Goal: Task Accomplishment & Management: Complete application form

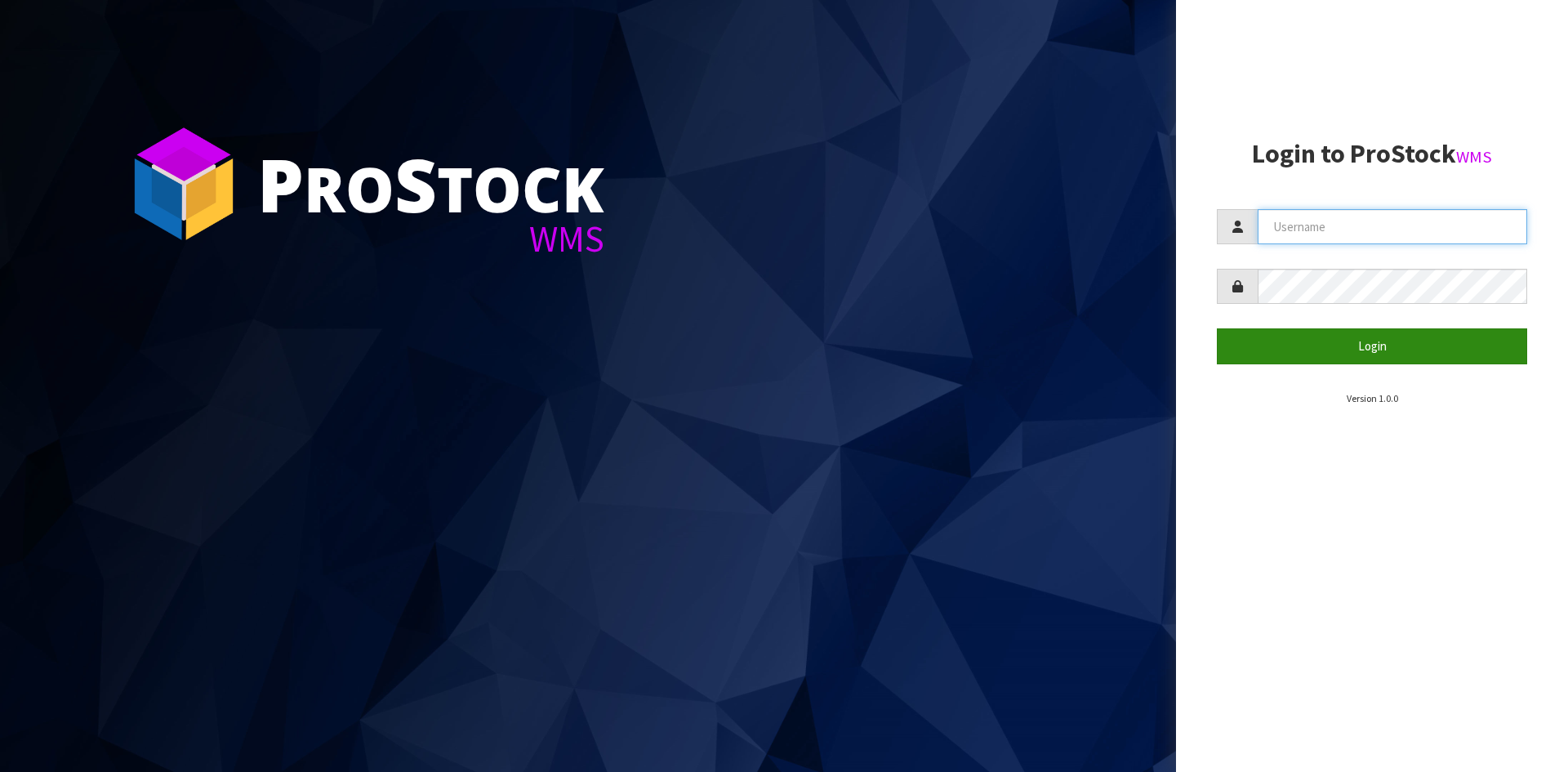
type input "YOURREFORMER"
click at [1453, 347] on button "Login" at bounding box center [1372, 346] width 310 height 35
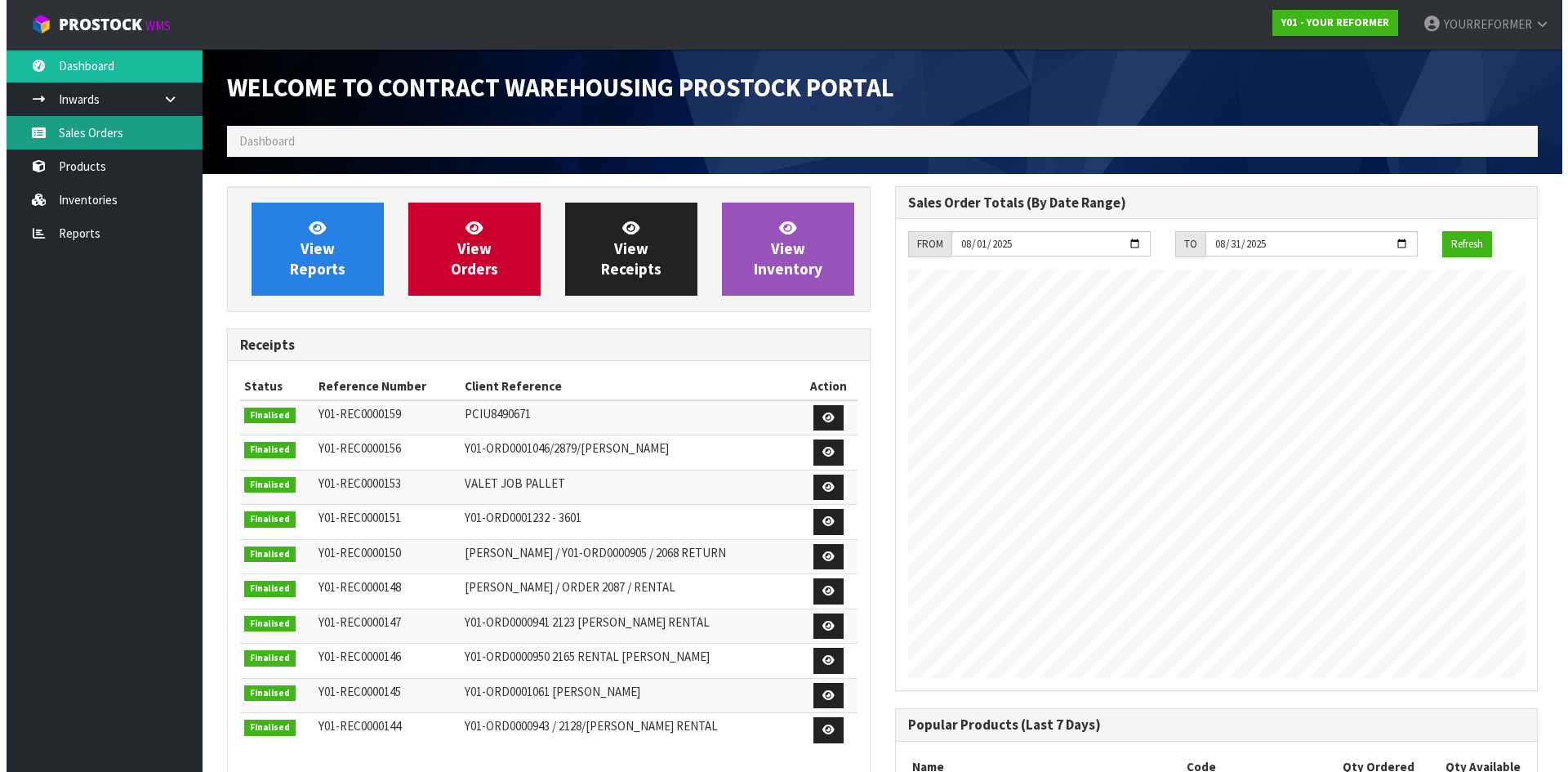
scroll to position [906, 668]
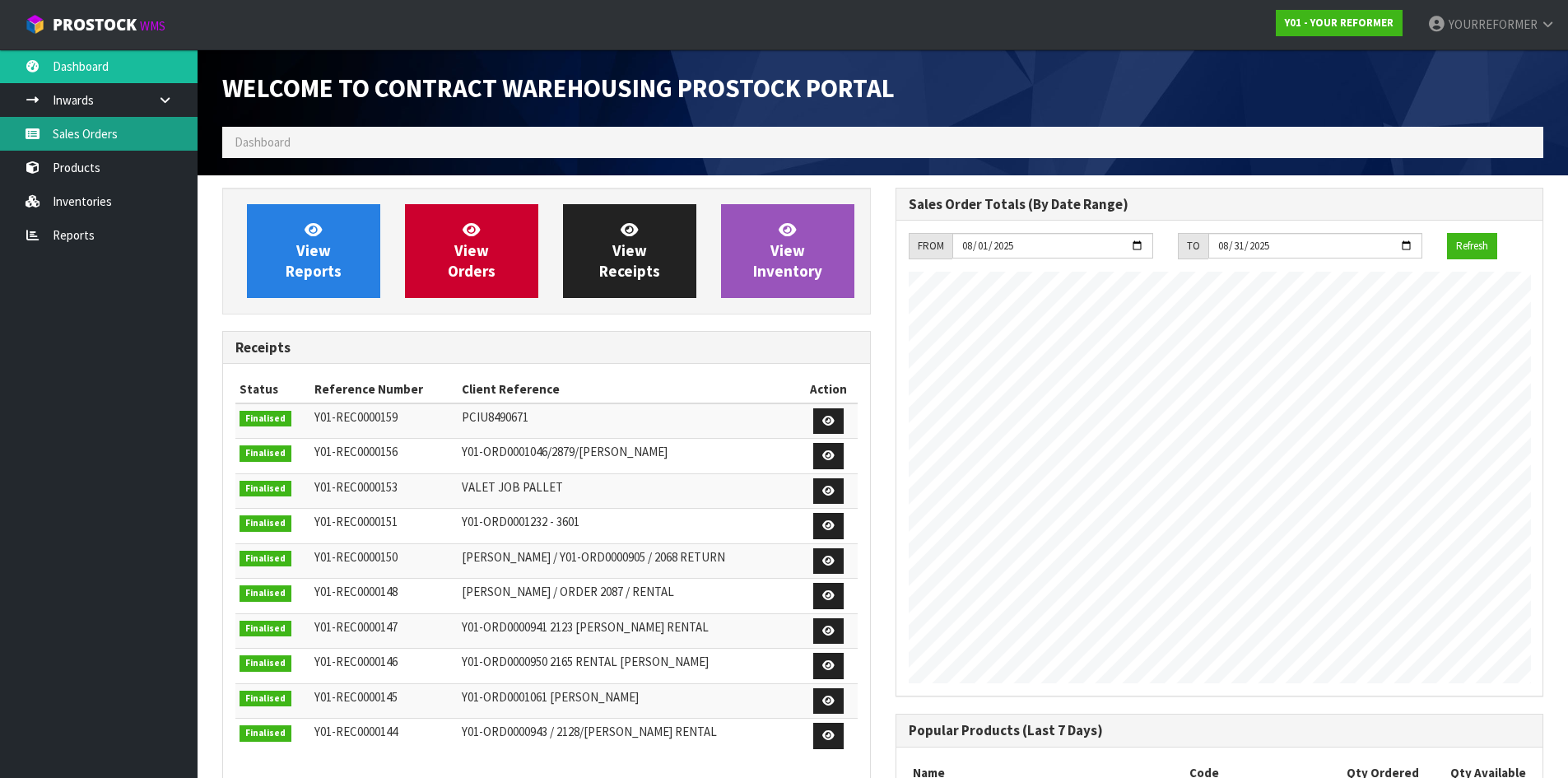
click at [70, 125] on link "Sales Orders" at bounding box center [99, 134] width 197 height 34
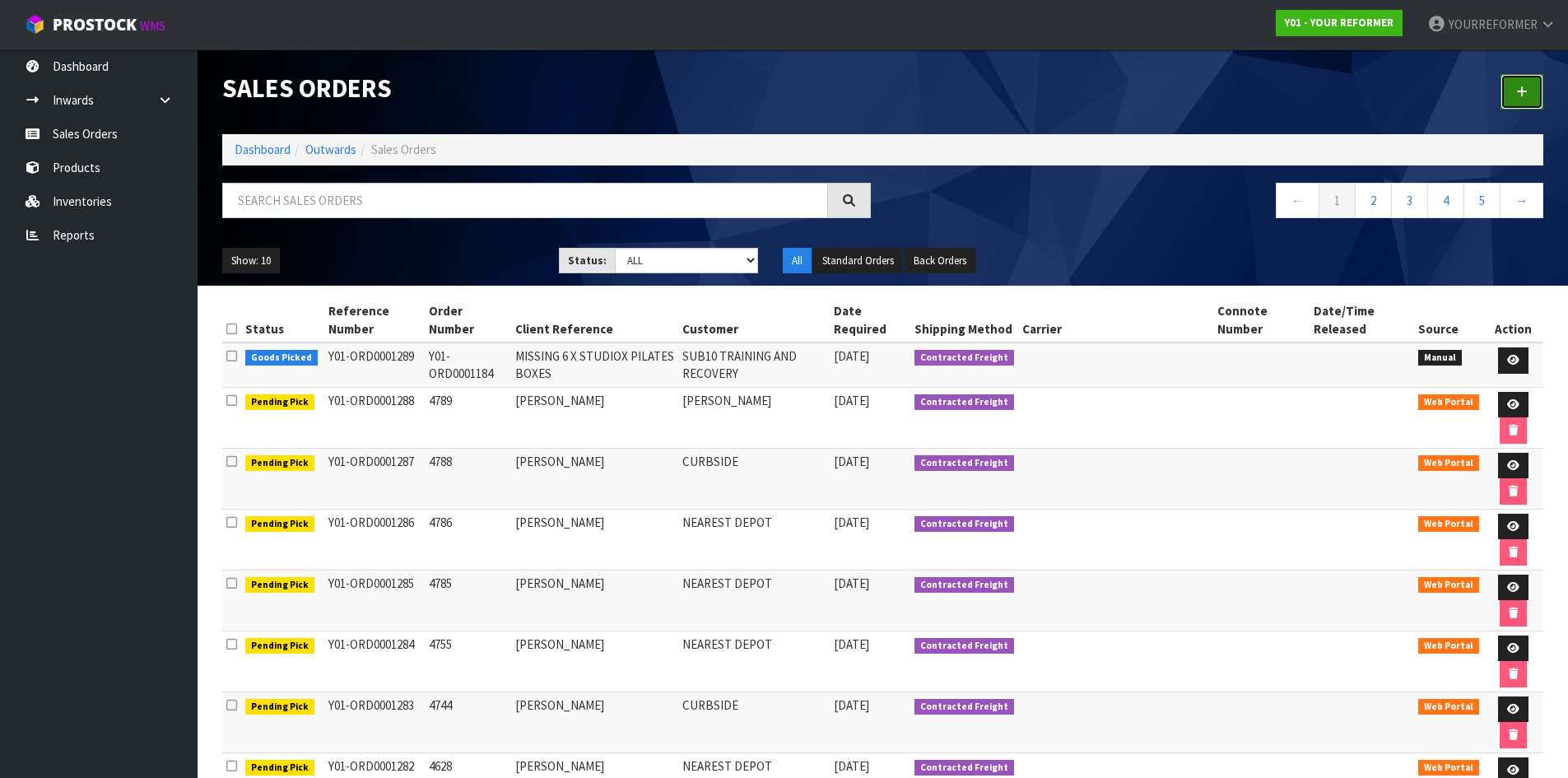
drag, startPoint x: 1518, startPoint y: 90, endPoint x: 1314, endPoint y: 122, distance: 206.5
click at [1517, 89] on icon at bounding box center [1522, 91] width 11 height 12
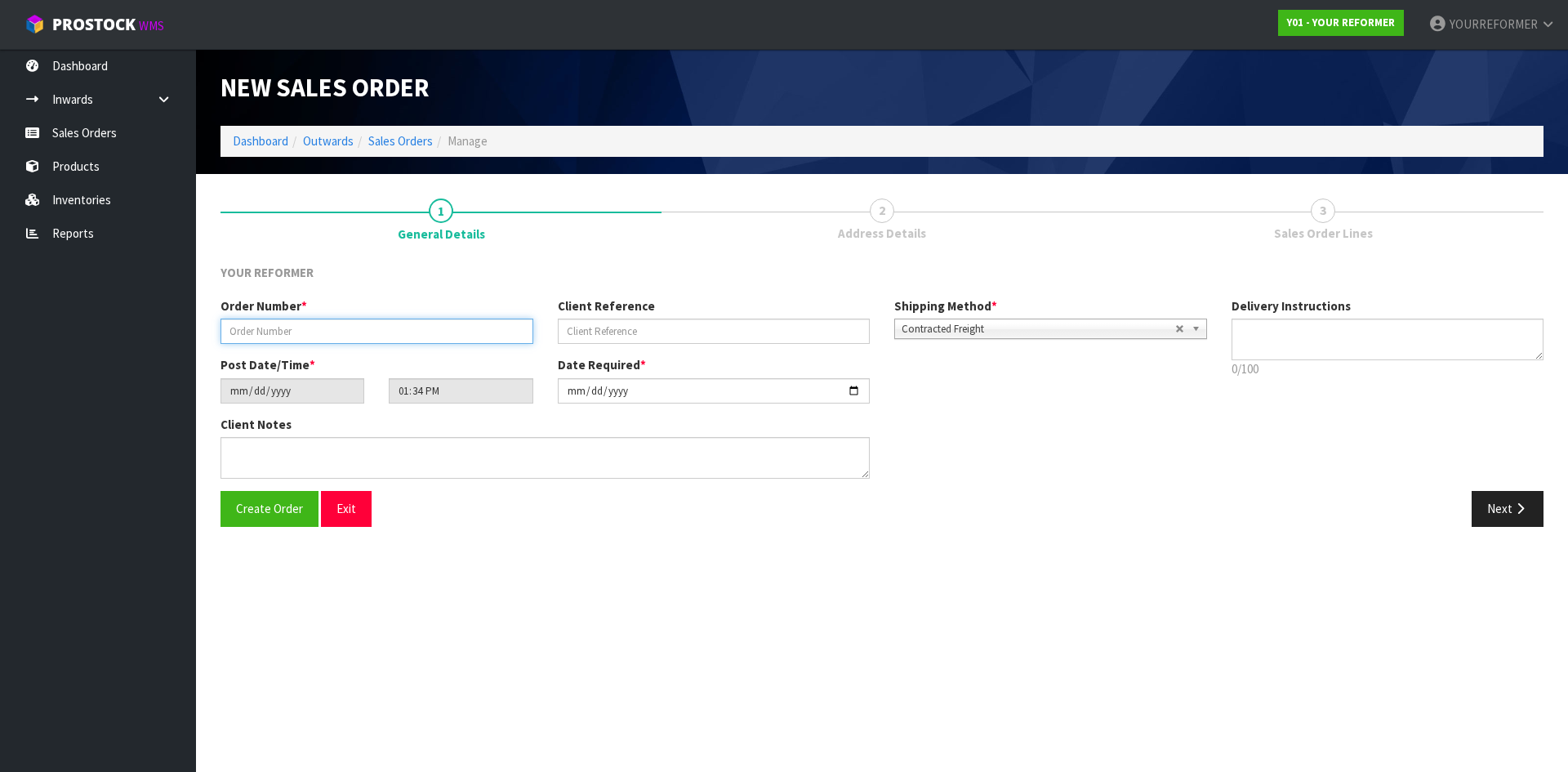
drag, startPoint x: 296, startPoint y: 340, endPoint x: 356, endPoint y: 336, distance: 60.1
click at [296, 339] on input "text" at bounding box center [377, 331] width 313 height 25
paste input "4791"
type input "4791"
drag, startPoint x: 631, startPoint y: 326, endPoint x: 642, endPoint y: 334, distance: 13.6
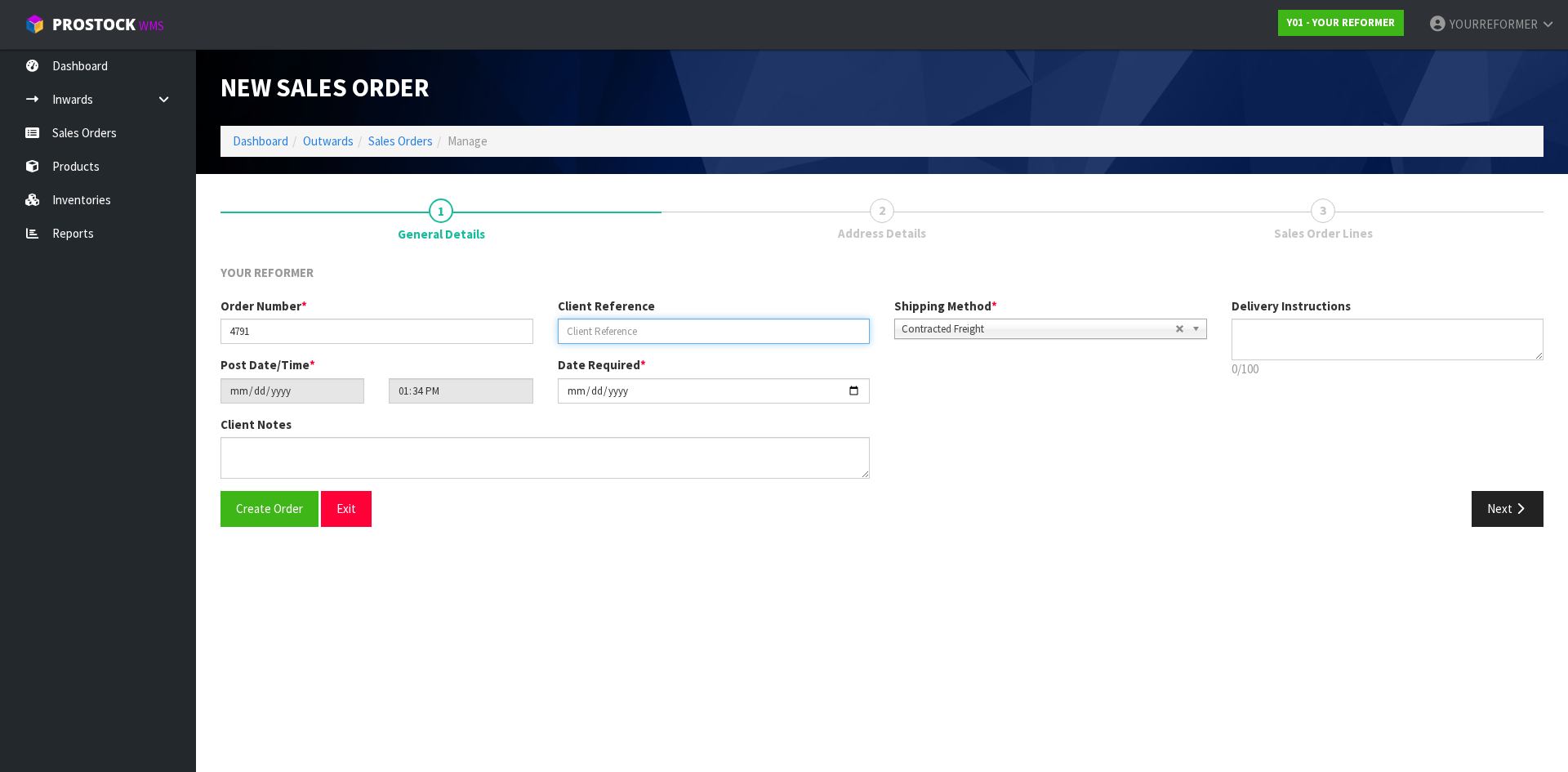
click at [631, 326] on input "text" at bounding box center [714, 331] width 313 height 25
drag, startPoint x: 586, startPoint y: 328, endPoint x: 1032, endPoint y: 390, distance: 450.3
click at [586, 328] on input "text" at bounding box center [714, 331] width 313 height 25
paste input "[PERSON_NAME]"
type input "[PERSON_NAME]"
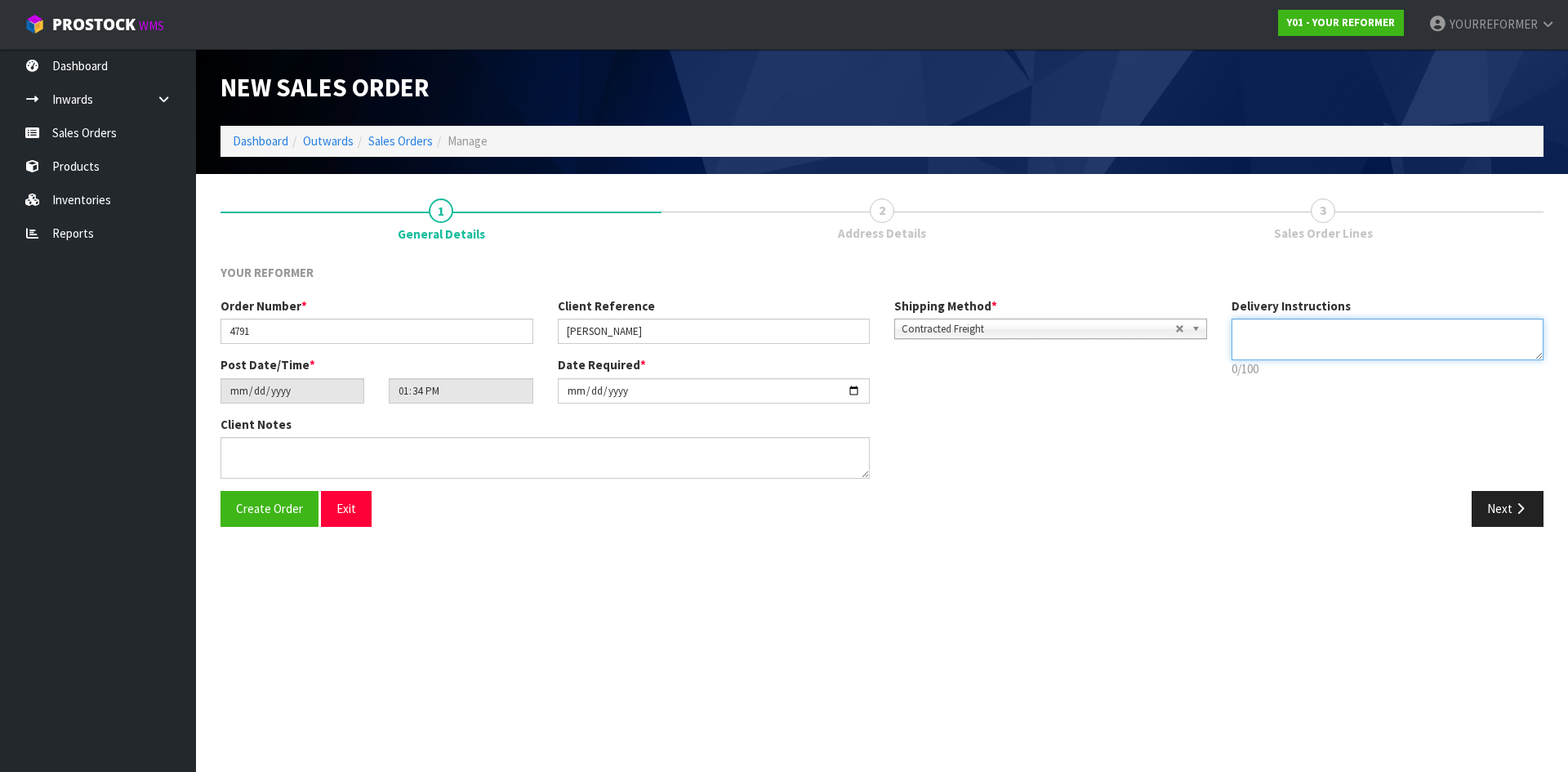
click at [1304, 345] on textarea at bounding box center [1388, 339] width 313 height 42
click at [1315, 335] on textarea at bounding box center [1388, 339] width 313 height 42
click at [1286, 345] on textarea at bounding box center [1388, 339] width 313 height 42
paste textarea "[PHONE_NUMBER]"
type textarea "CURBSIDE + RENTAL RETURN [PHONE_NUMBER]"
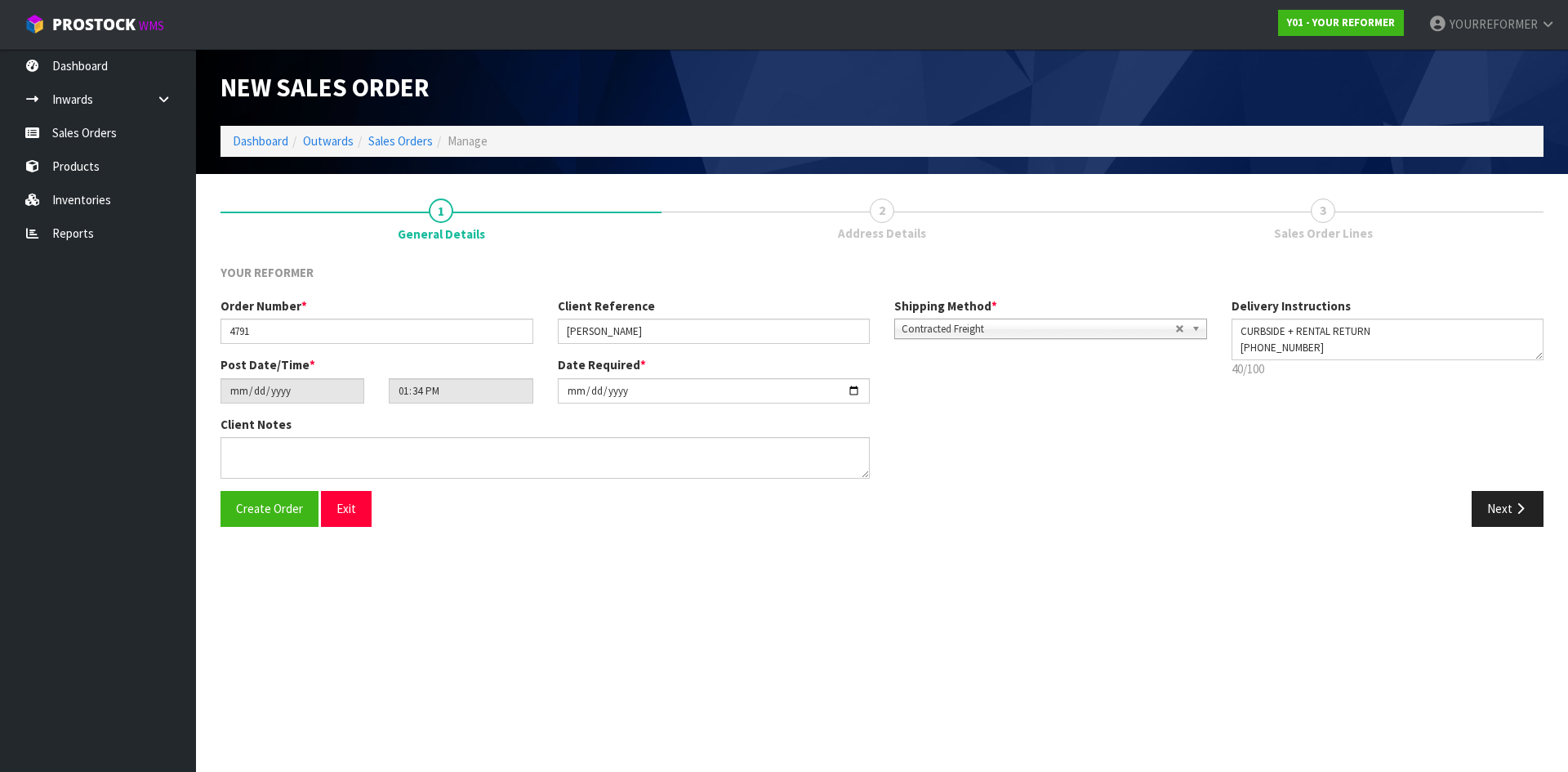
drag, startPoint x: 425, startPoint y: 430, endPoint x: 415, endPoint y: 440, distance: 14.1
click at [425, 432] on div "Client Notes" at bounding box center [545, 447] width 649 height 63
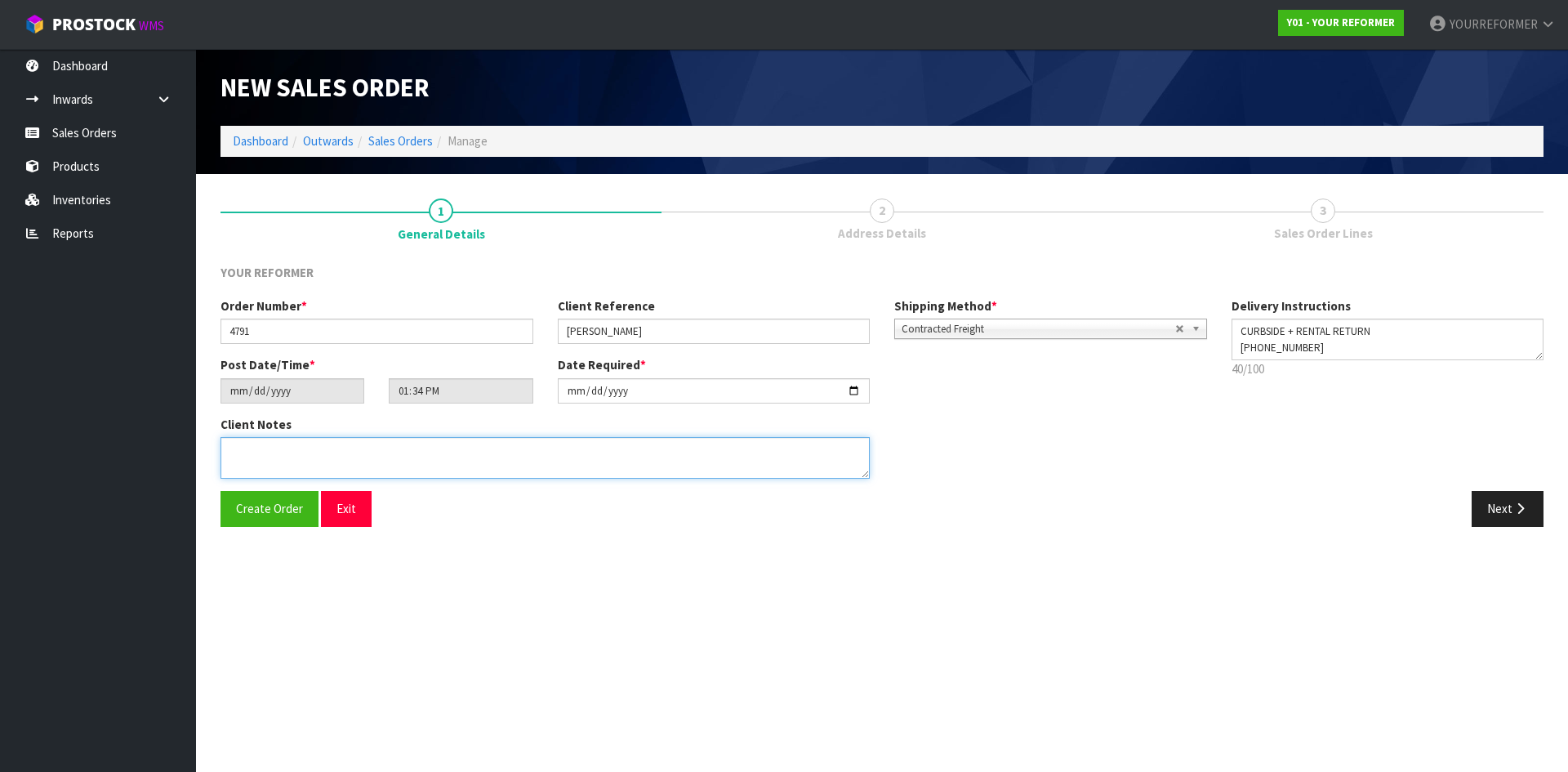
click at [378, 462] on textarea at bounding box center [545, 457] width 649 height 42
paste textarea "[PERSON_NAME] [STREET_ADDRESS][PERSON_NAME] [PHONE_NUMBER]"
type textarea "[PERSON_NAME] [STREET_ADDRESS][PERSON_NAME] [PHONE_NUMBER]"
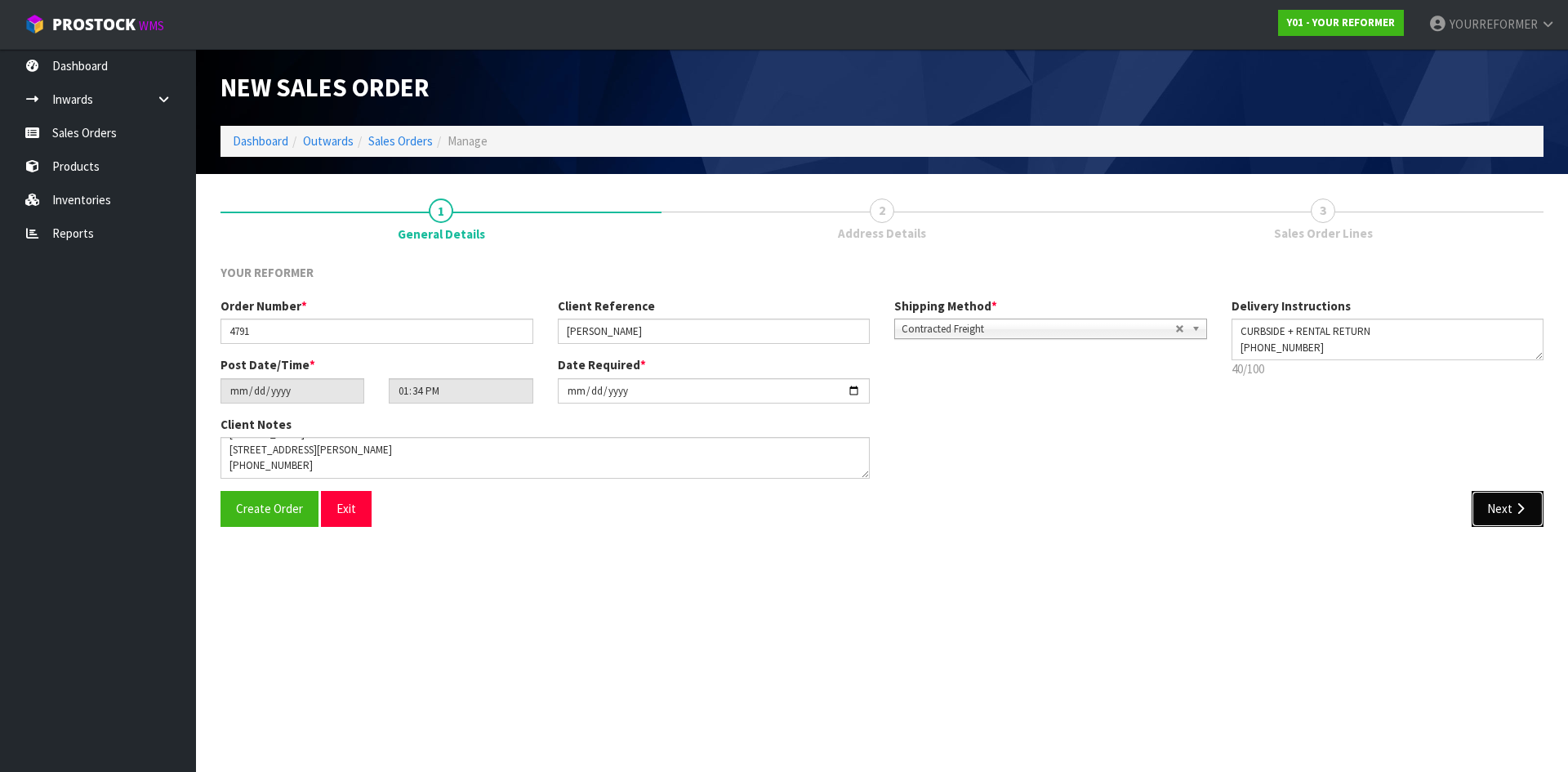
click at [1517, 521] on button "Next" at bounding box center [1507, 508] width 72 height 35
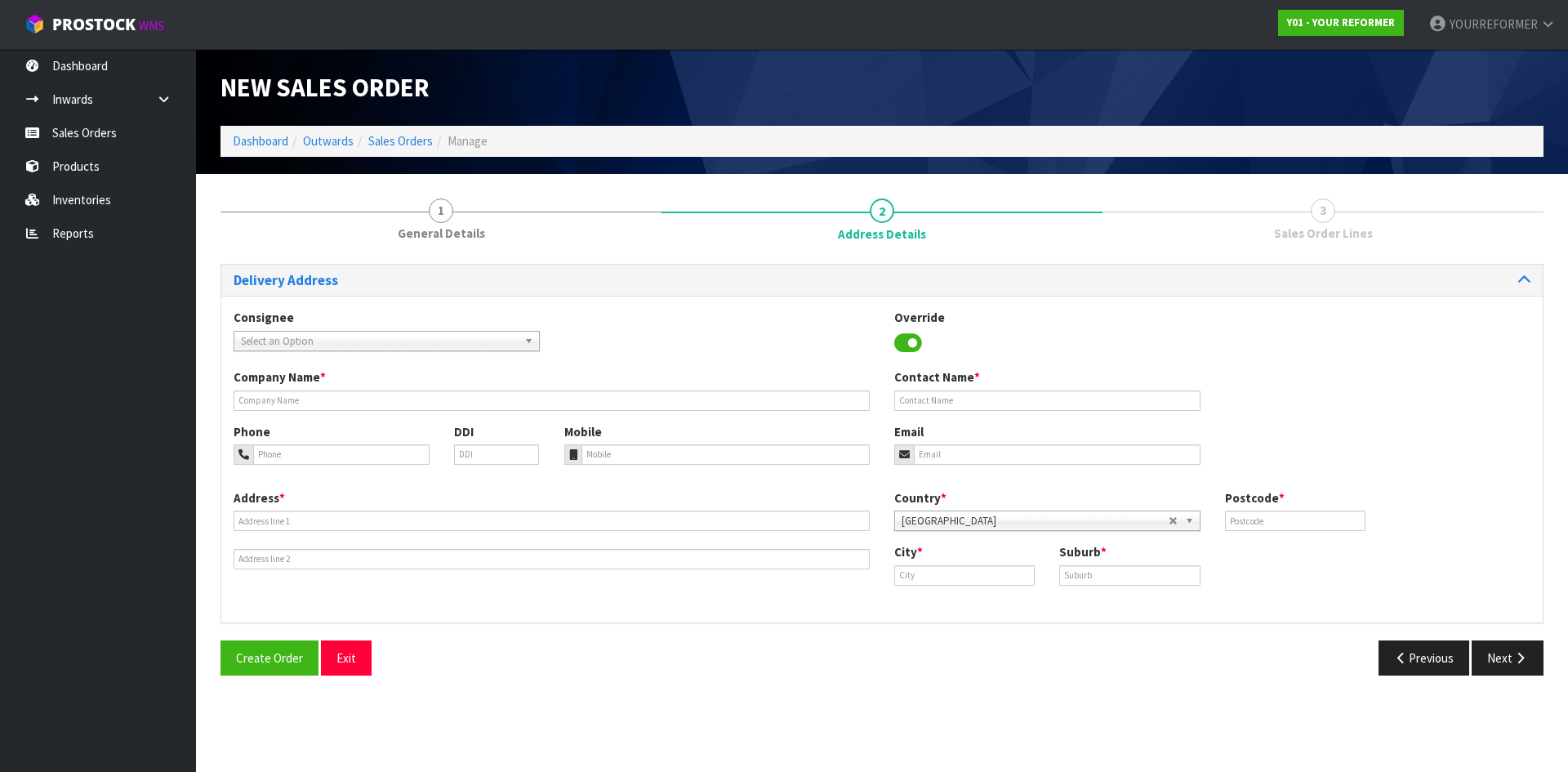
click at [328, 411] on div "Company Name * Contact Name *" at bounding box center [882, 396] width 1321 height 54
click at [334, 405] on input "text" at bounding box center [551, 400] width 636 height 20
type input "CURBSIDE + RENTAL RETURN"
click at [605, 448] on input "tel" at bounding box center [725, 454] width 289 height 20
paste input "[PHONE_NUMBER]"
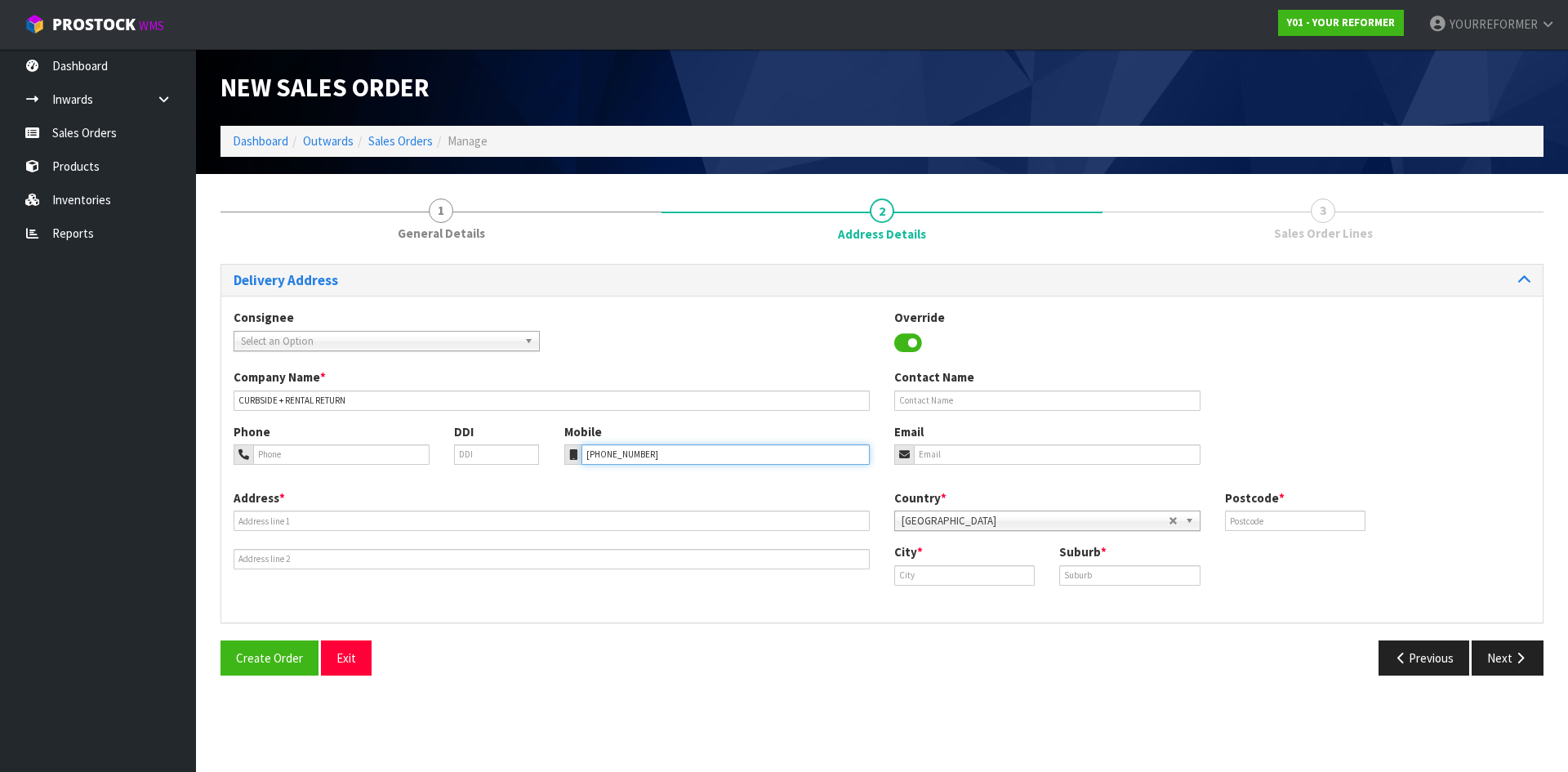
type input "[PHONE_NUMBER]"
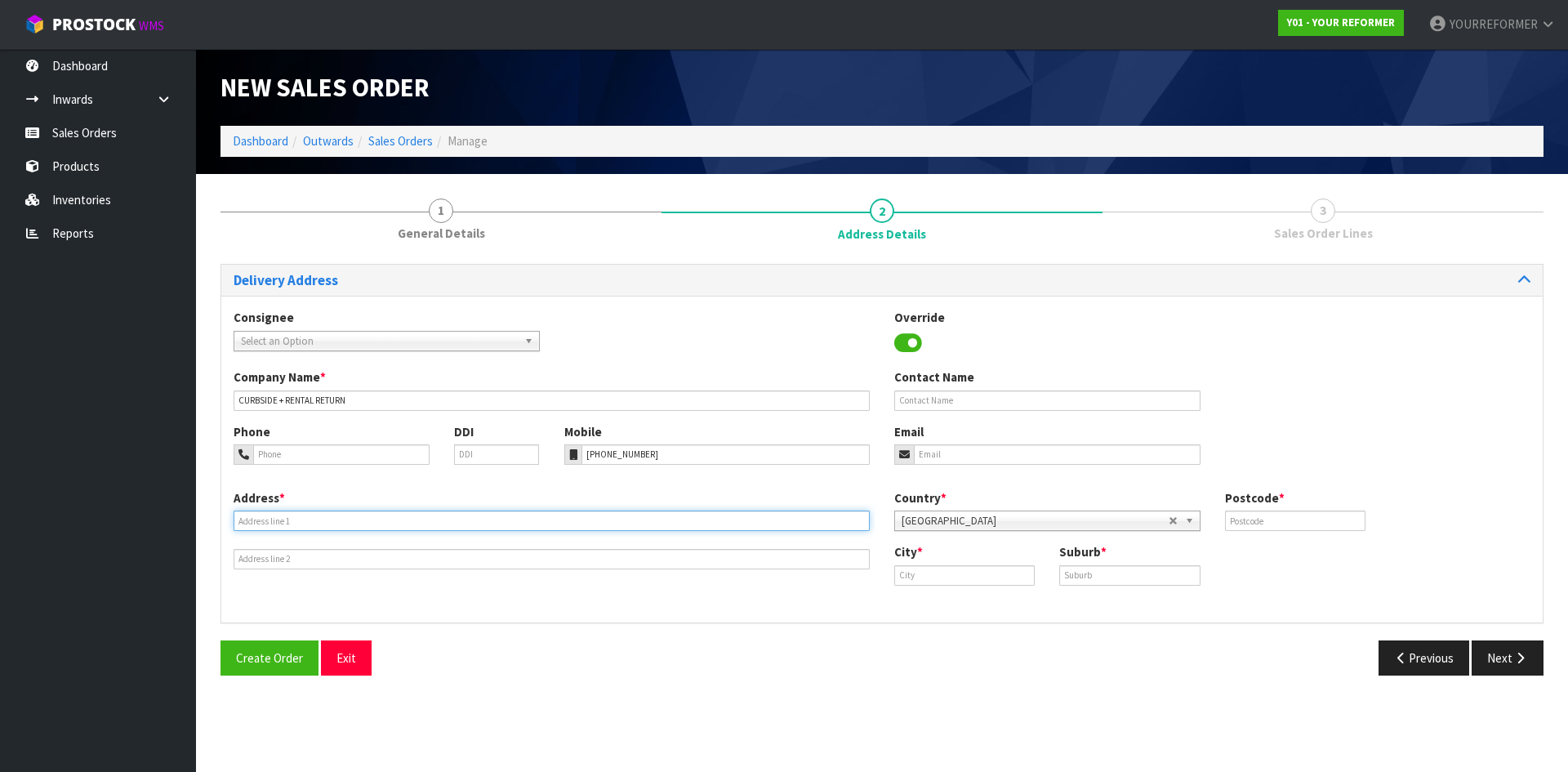
click at [301, 526] on input "text" at bounding box center [551, 521] width 636 height 20
drag, startPoint x: 269, startPoint y: 518, endPoint x: 266, endPoint y: 553, distance: 35.1
click at [269, 518] on input "text" at bounding box center [551, 521] width 636 height 20
paste input "[STREET_ADDRESS][PERSON_NAME]"
type input "[STREET_ADDRESS][PERSON_NAME]"
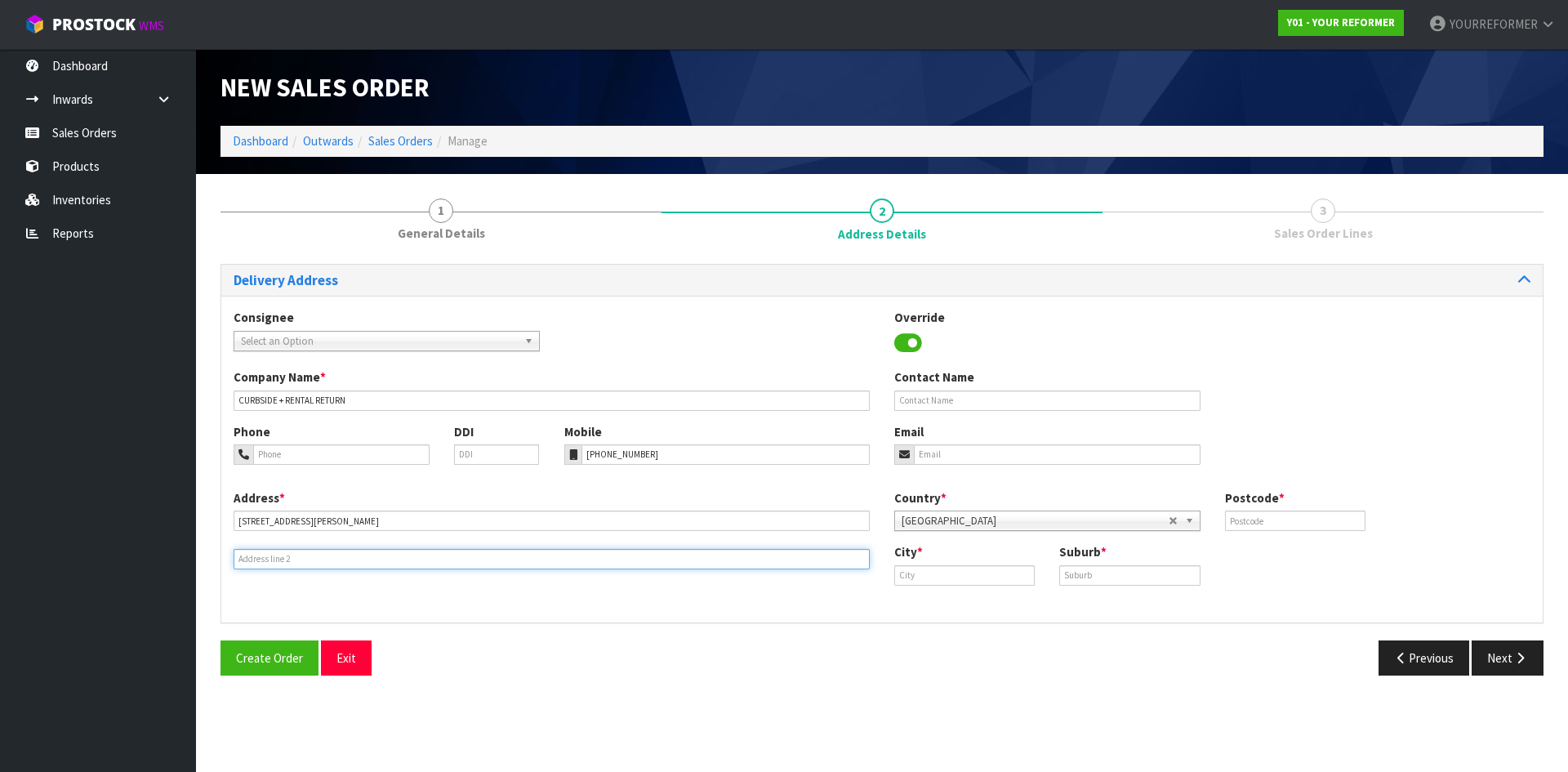
drag, startPoint x: 266, startPoint y: 562, endPoint x: 34, endPoint y: 515, distance: 236.7
click at [266, 562] on input "text" at bounding box center [551, 559] width 636 height 20
click at [364, 562] on input "text" at bounding box center [551, 559] width 636 height 20
paste input "[GEOGRAPHIC_DATA] 1022 [GEOGRAPHIC_DATA]"
type input "[GEOGRAPHIC_DATA] 1022 [GEOGRAPHIC_DATA]"
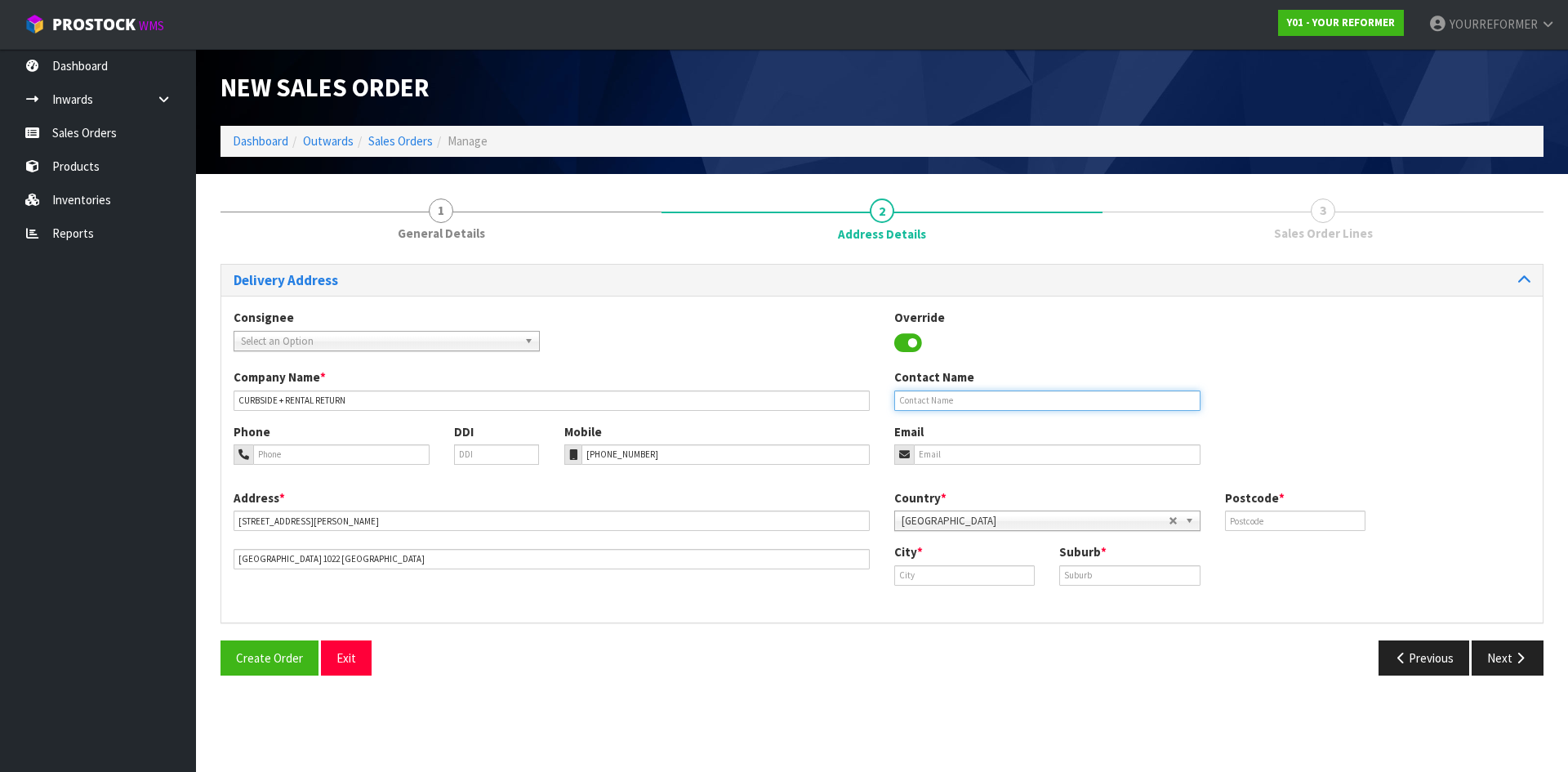
drag, startPoint x: 973, startPoint y: 405, endPoint x: 321, endPoint y: 409, distance: 652.0
click at [973, 406] on input "text" at bounding box center [1047, 400] width 306 height 20
drag, startPoint x: 967, startPoint y: 392, endPoint x: 968, endPoint y: 427, distance: 35.0
click at [967, 392] on input "text" at bounding box center [1047, 400] width 306 height 20
paste input "[PERSON_NAME]"
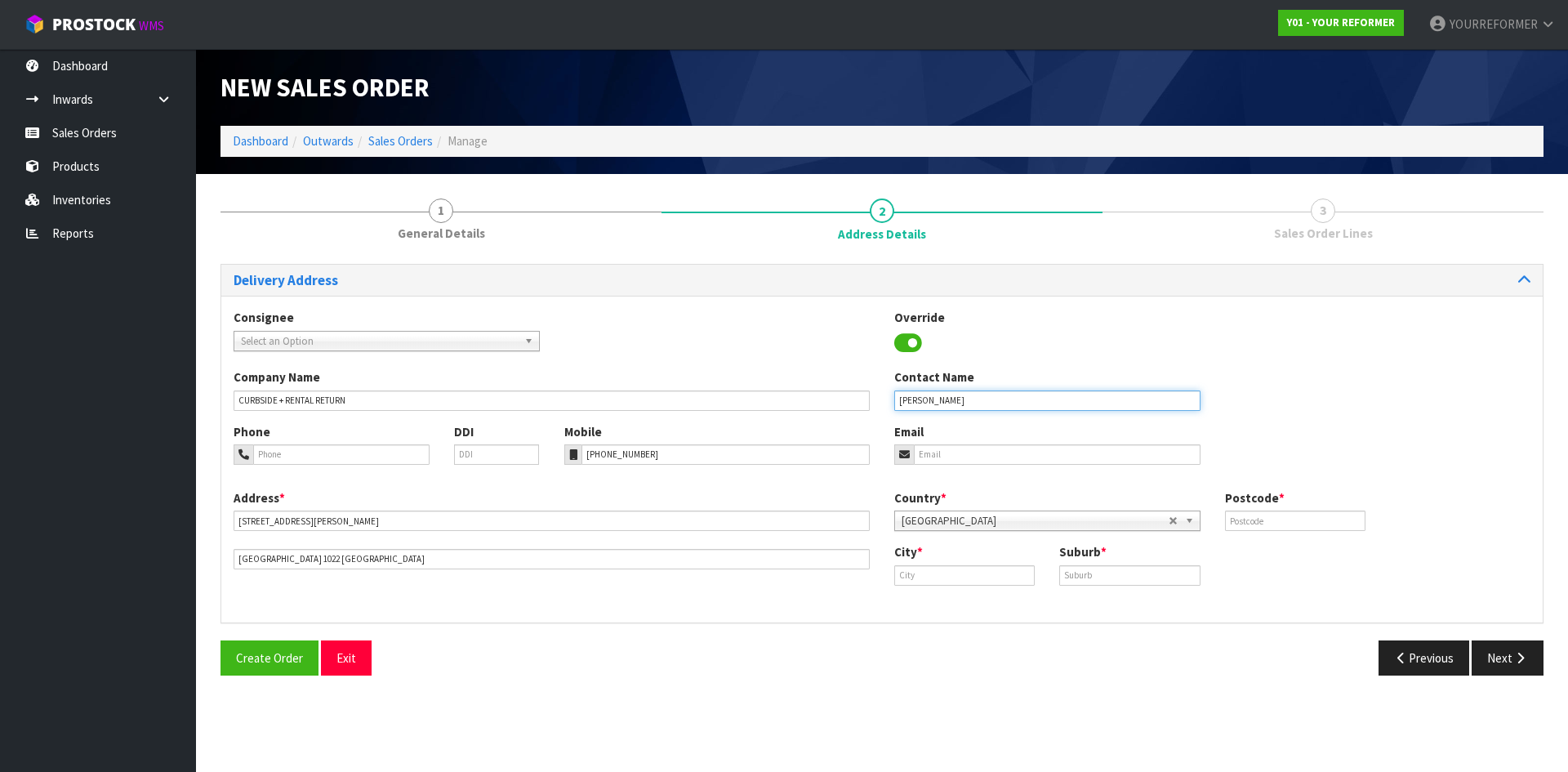
type input "[PERSON_NAME]"
drag, startPoint x: 953, startPoint y: 453, endPoint x: 935, endPoint y: 458, distance: 18.7
click at [952, 453] on input "email" at bounding box center [1057, 454] width 287 height 20
drag, startPoint x: 961, startPoint y: 459, endPoint x: 982, endPoint y: 467, distance: 22.5
click at [961, 459] on input "email" at bounding box center [1057, 454] width 287 height 20
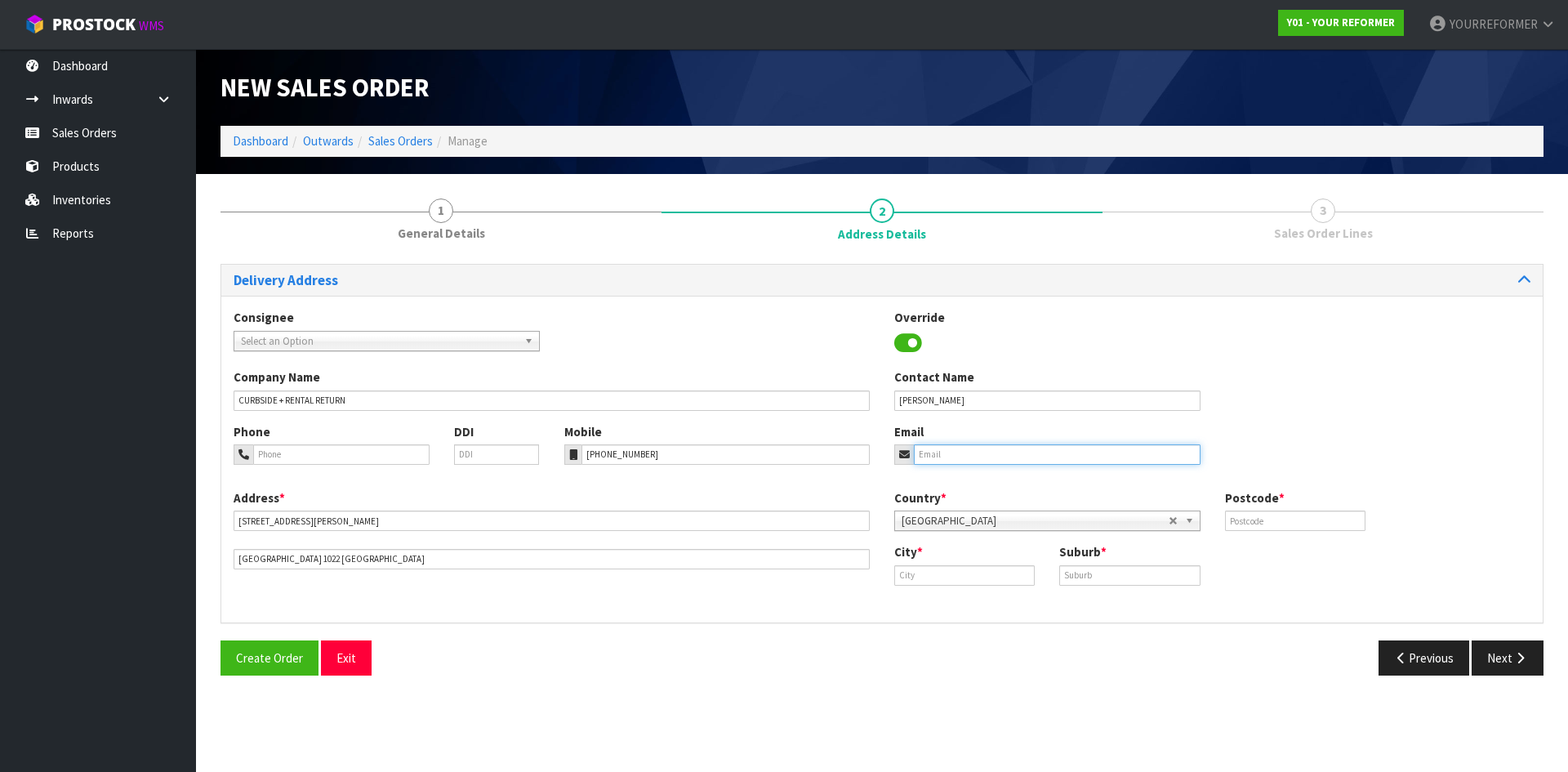
paste input "[EMAIL_ADDRESS][DOMAIN_NAME]"
type input "[EMAIL_ADDRESS][DOMAIN_NAME]"
click at [1259, 530] on input "text" at bounding box center [1295, 521] width 141 height 20
click at [1279, 523] on input "text" at bounding box center [1295, 521] width 141 height 20
paste input "1022"
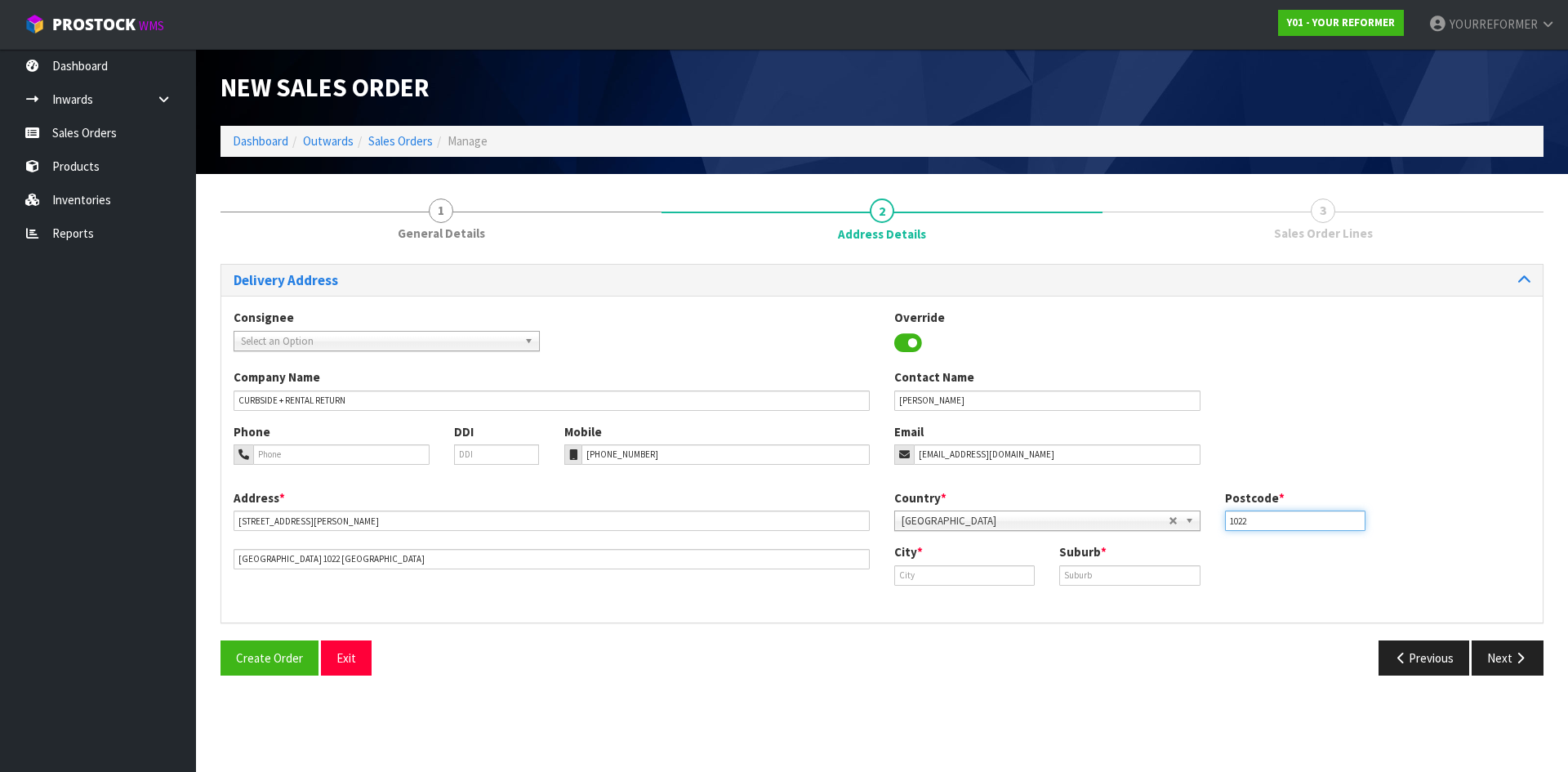
type input "1022"
click at [929, 578] on input "text" at bounding box center [964, 576] width 141 height 20
paste input "Westmere"
type input "Westmere"
click at [1102, 573] on input "text" at bounding box center [1129, 576] width 141 height 20
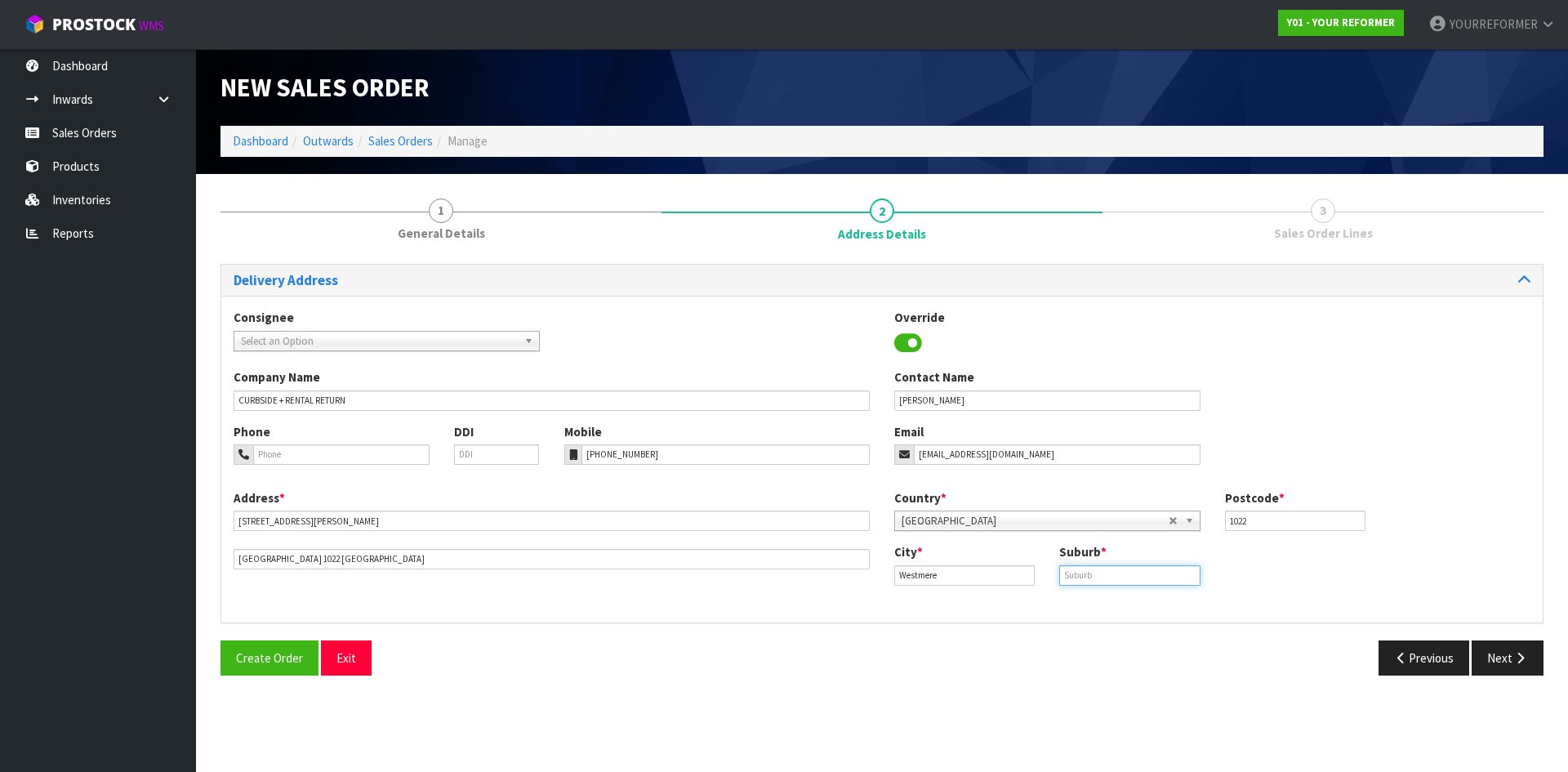
paste input "[GEOGRAPHIC_DATA]"
type input "[GEOGRAPHIC_DATA]"
click at [1113, 628] on div "Delivery Address Consignee 000001.BAY MECHANICS - BAY MECHANICS 000001A - BRAKE…" at bounding box center [882, 476] width 1323 height 425
click at [988, 565] on input "Westmere" at bounding box center [964, 576] width 141 height 20
click at [1162, 573] on input "[GEOGRAPHIC_DATA]" at bounding box center [1129, 576] width 141 height 20
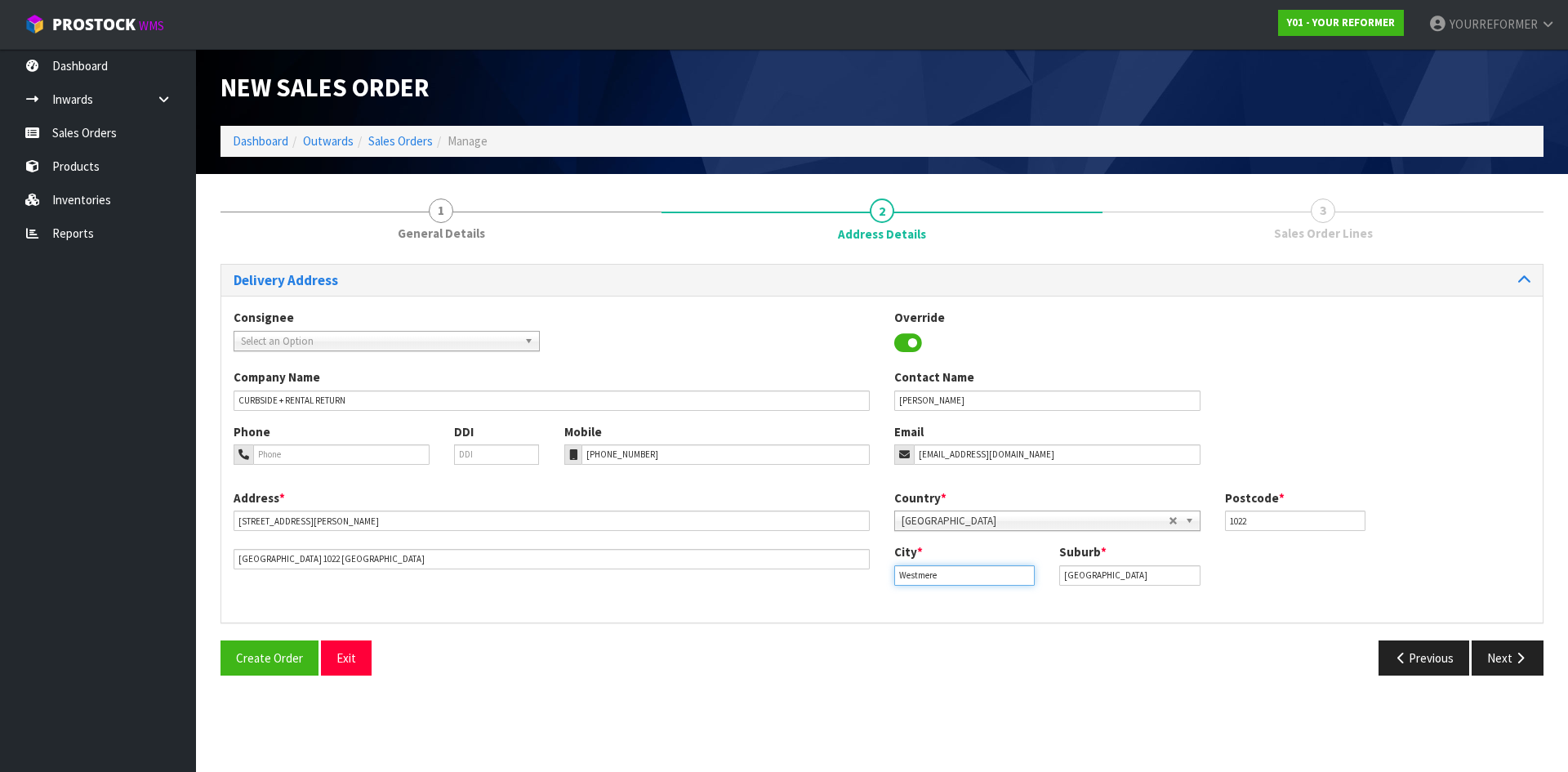
click at [960, 567] on input "Westmere" at bounding box center [964, 576] width 141 height 20
drag, startPoint x: 968, startPoint y: 578, endPoint x: 700, endPoint y: 550, distance: 269.5
click at [701, 550] on div "Address * [STREET_ADDRESS][PERSON_NAME] Country * [GEOGRAPHIC_DATA] [GEOGRAPHIC…" at bounding box center [882, 549] width 1321 height 121
paste input "[GEOGRAPHIC_DATA]"
type input "[GEOGRAPHIC_DATA]"
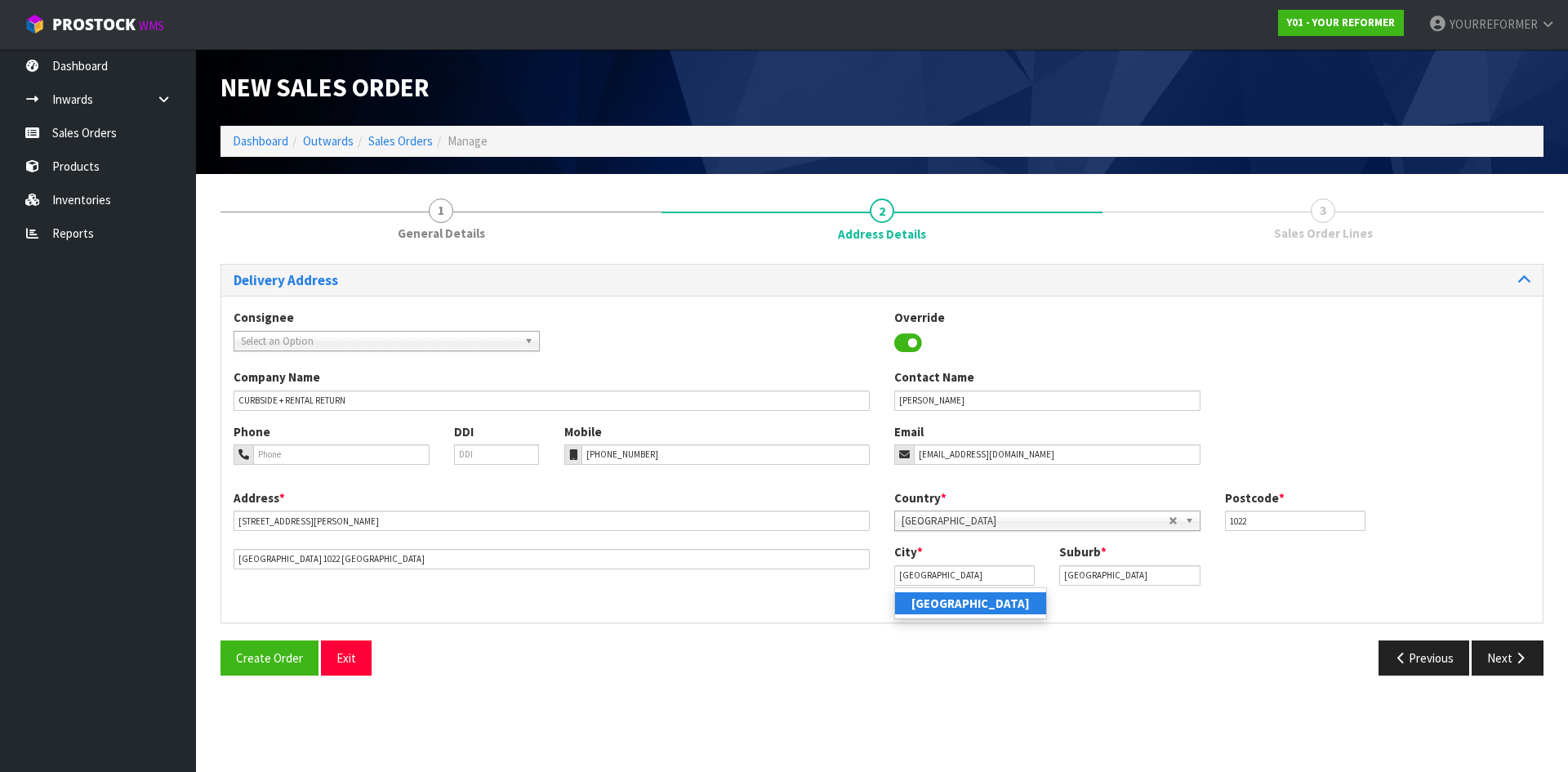
click at [966, 602] on link "[GEOGRAPHIC_DATA]" at bounding box center [970, 603] width 151 height 22
drag, startPoint x: 1156, startPoint y: 573, endPoint x: 934, endPoint y: 544, distance: 223.9
click at [1139, 568] on input "[GEOGRAPHIC_DATA]" at bounding box center [1129, 576] width 141 height 20
paste input "WESTMERE"
drag, startPoint x: 1155, startPoint y: 580, endPoint x: 1015, endPoint y: 587, distance: 140.2
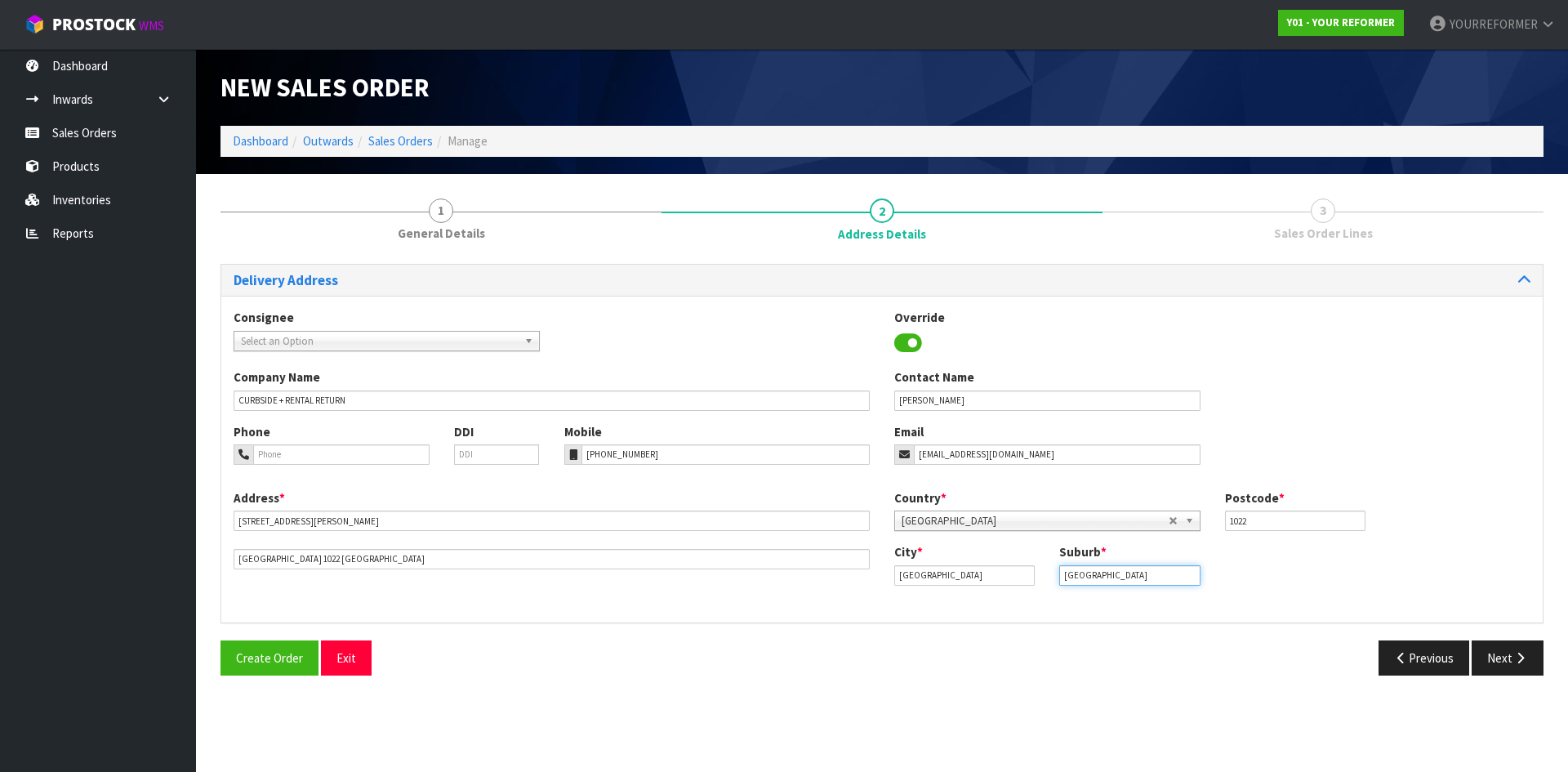
click at [940, 570] on div "City * [GEOGRAPHIC_DATA] Suburb * [GEOGRAPHIC_DATA]" at bounding box center [1212, 570] width 661 height 54
type input "WESTMERE"
click at [1523, 657] on icon "button" at bounding box center [1520, 657] width 16 height 12
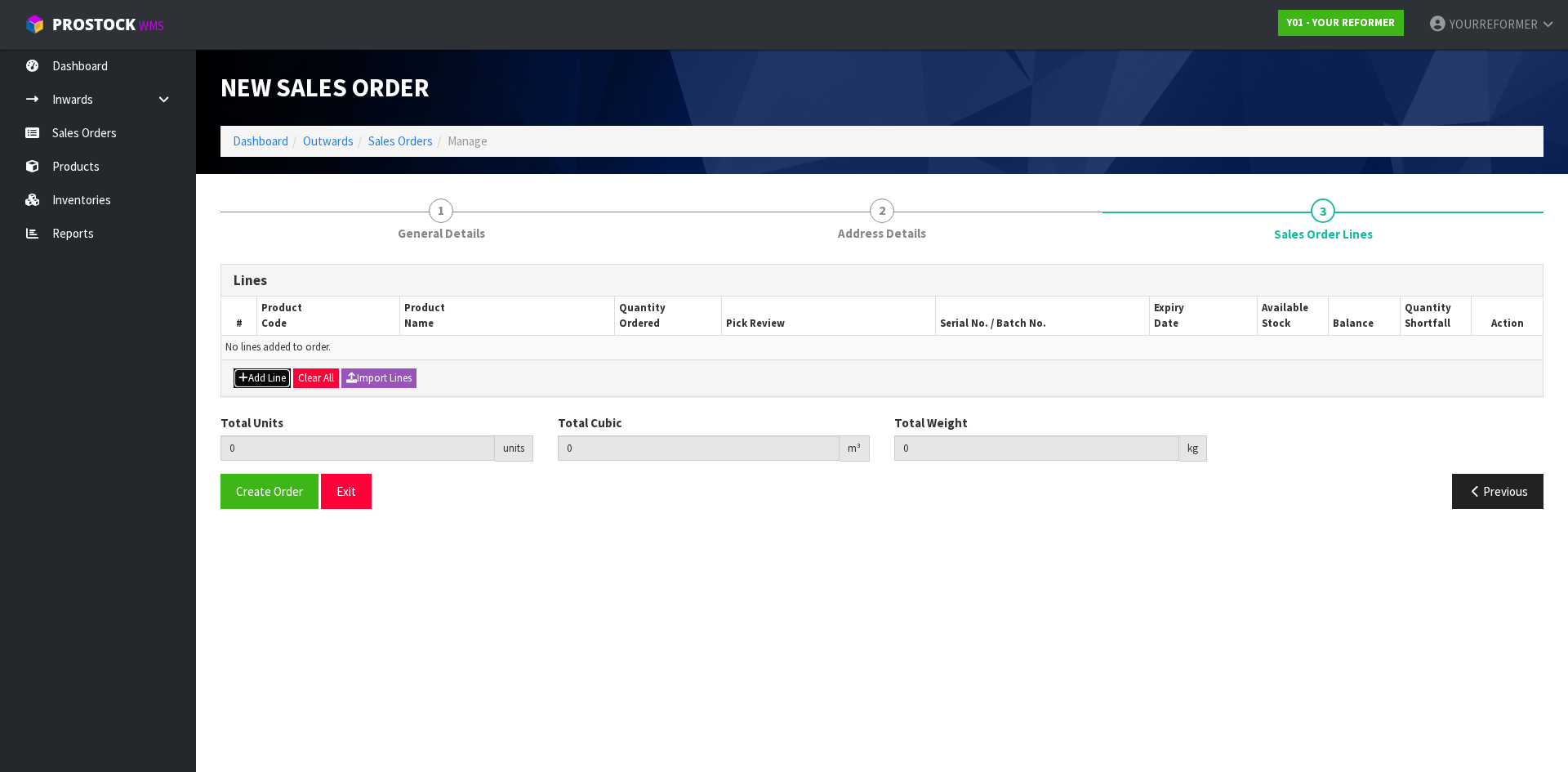
click at [277, 379] on button "Add Line" at bounding box center [262, 378] width 57 height 20
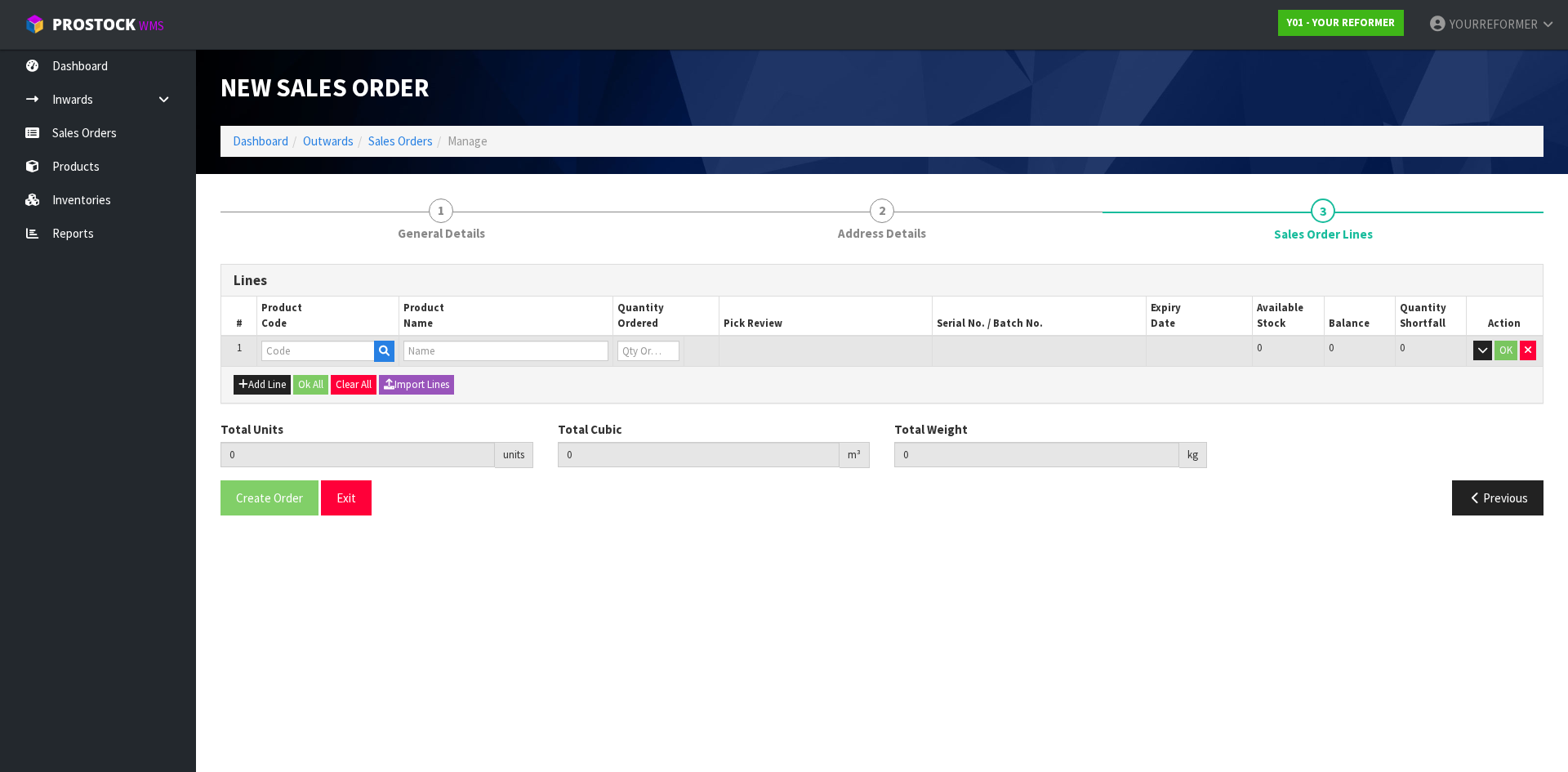
click at [399, 349] on td at bounding box center [506, 350] width 213 height 30
click at [388, 351] on icon "button" at bounding box center [384, 350] width 10 height 10
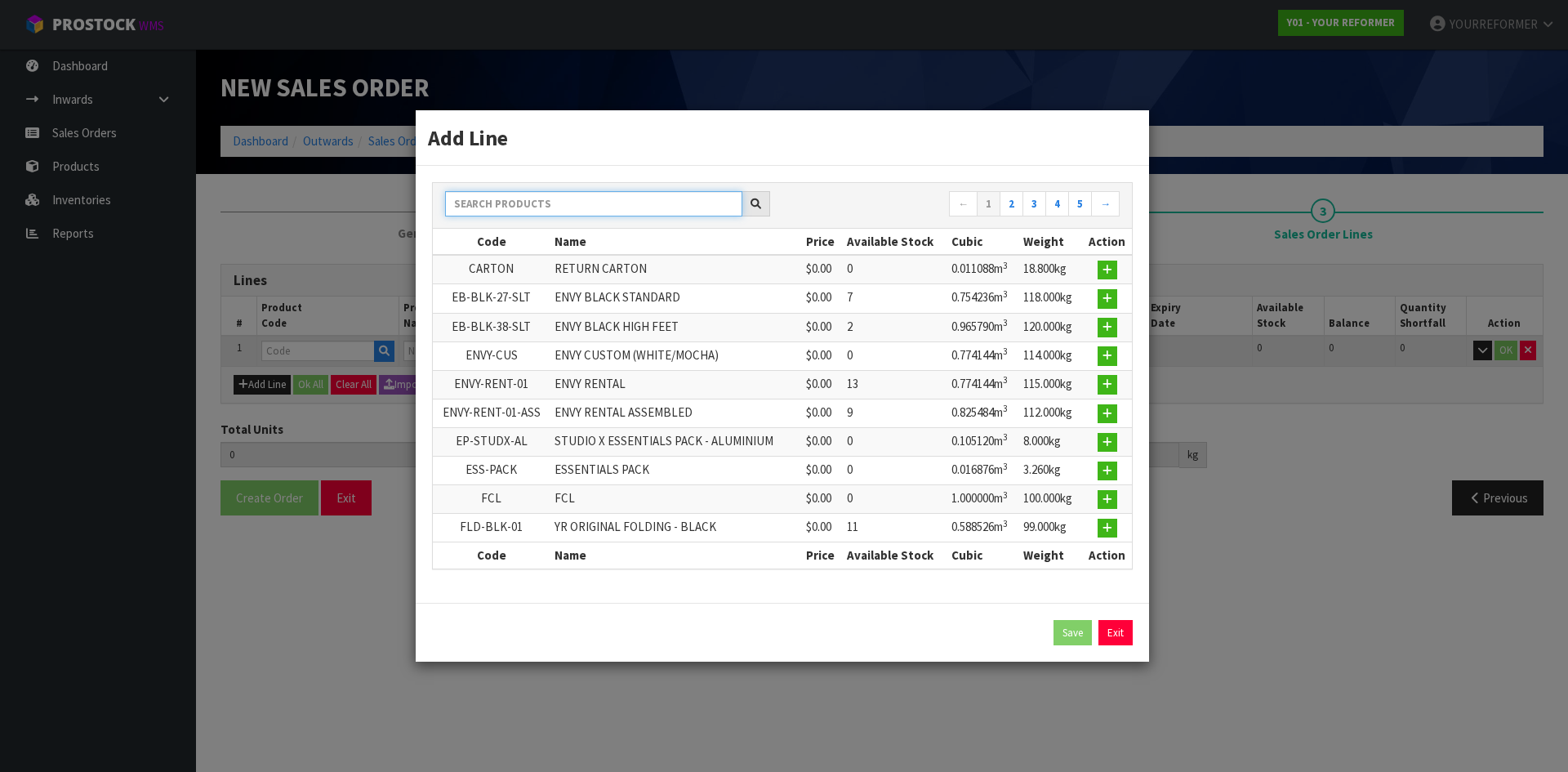
click at [509, 199] on input "text" at bounding box center [593, 203] width 297 height 25
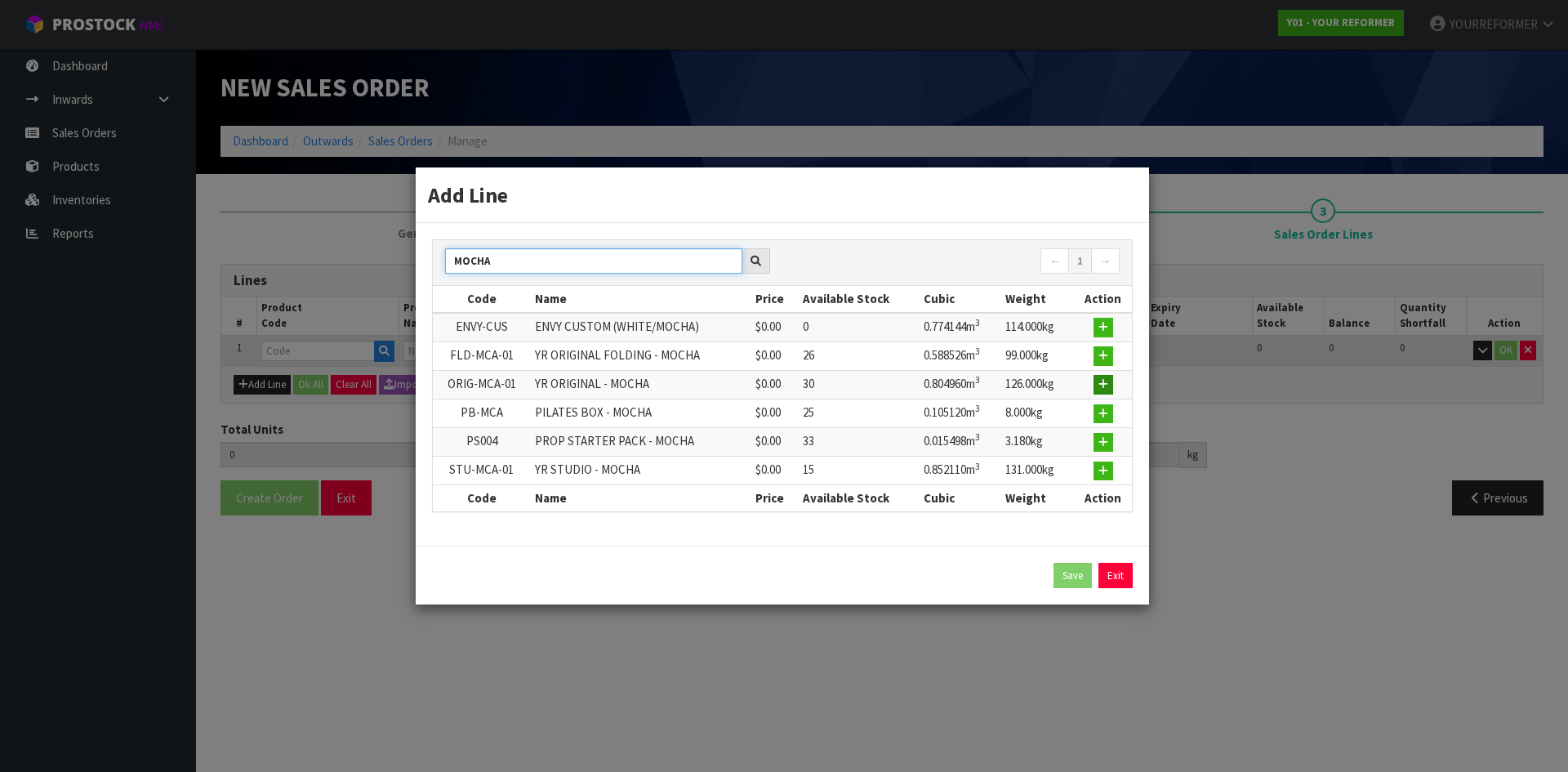
type input "MOCHA"
drag, startPoint x: 1102, startPoint y: 389, endPoint x: 1090, endPoint y: 394, distance: 13.0
click at [1102, 388] on icon "button" at bounding box center [1103, 384] width 10 height 10
type input "0.000000"
type input "0.000"
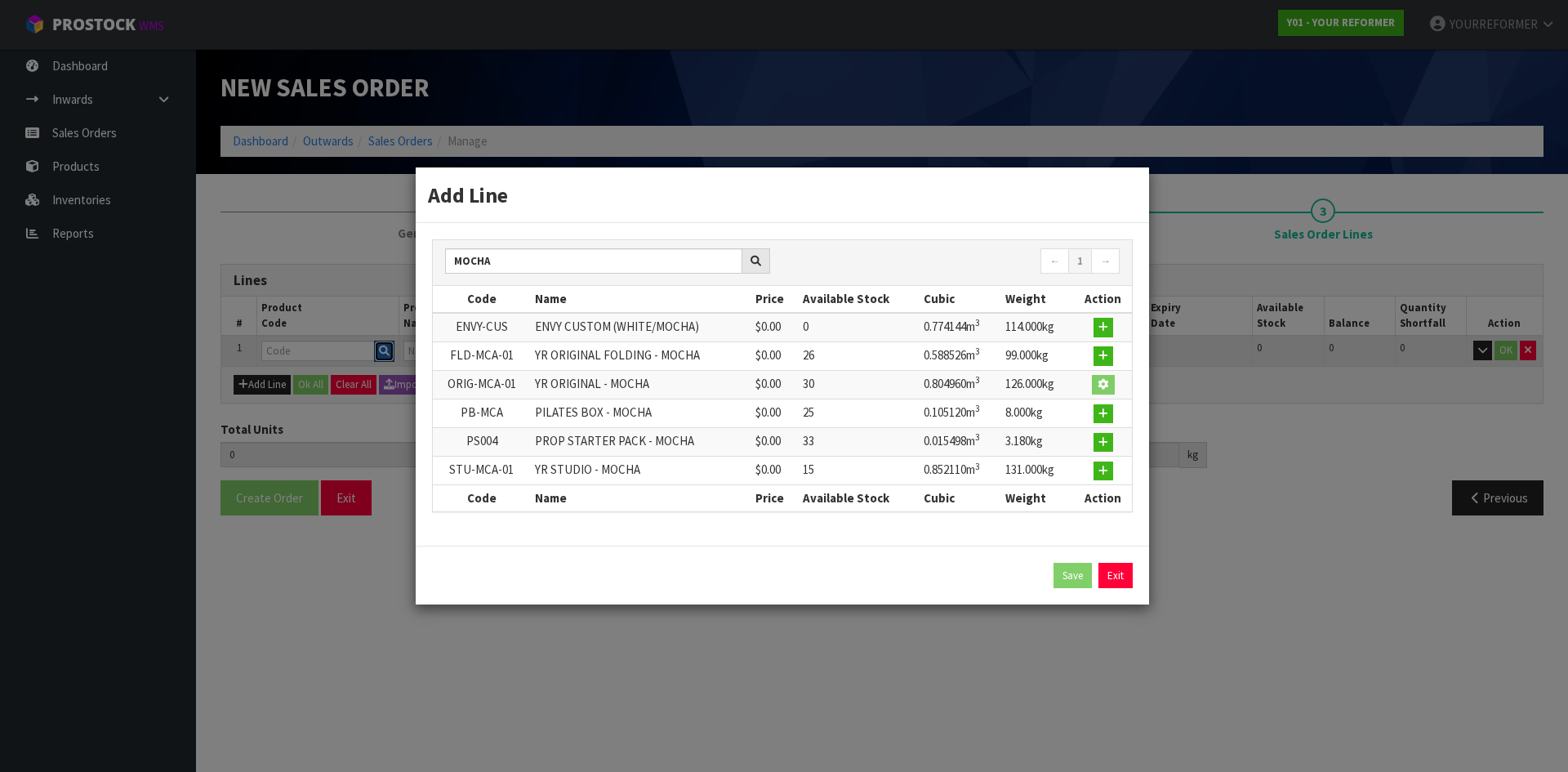
type input "ORIG-MCA-01"
type input "YR ORIGINAL - MOCHA"
type input "0"
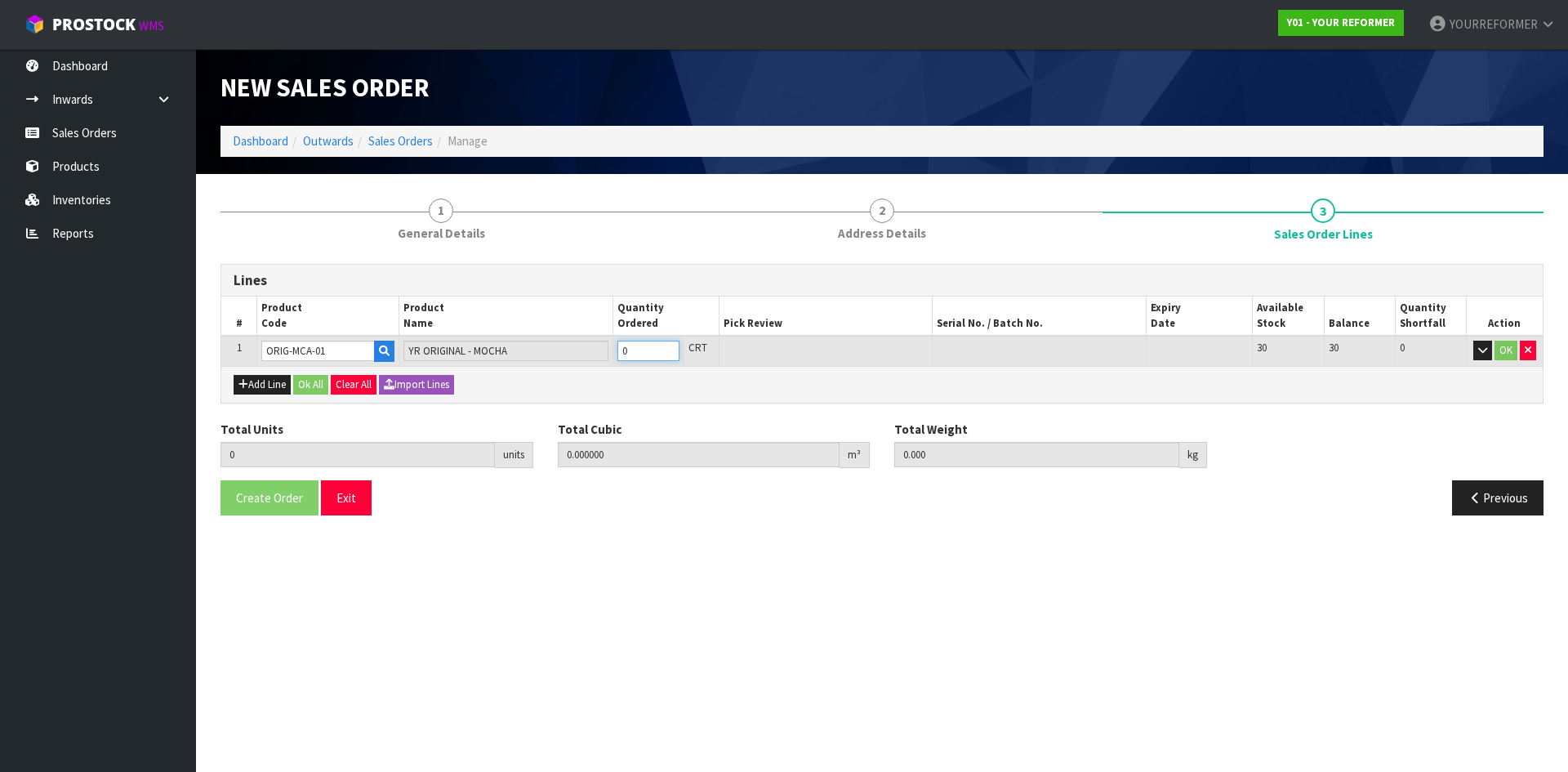
type input "1"
type input "0.80496"
type input "126"
type input "1"
click at [671, 347] on input "1" at bounding box center [648, 351] width 62 height 20
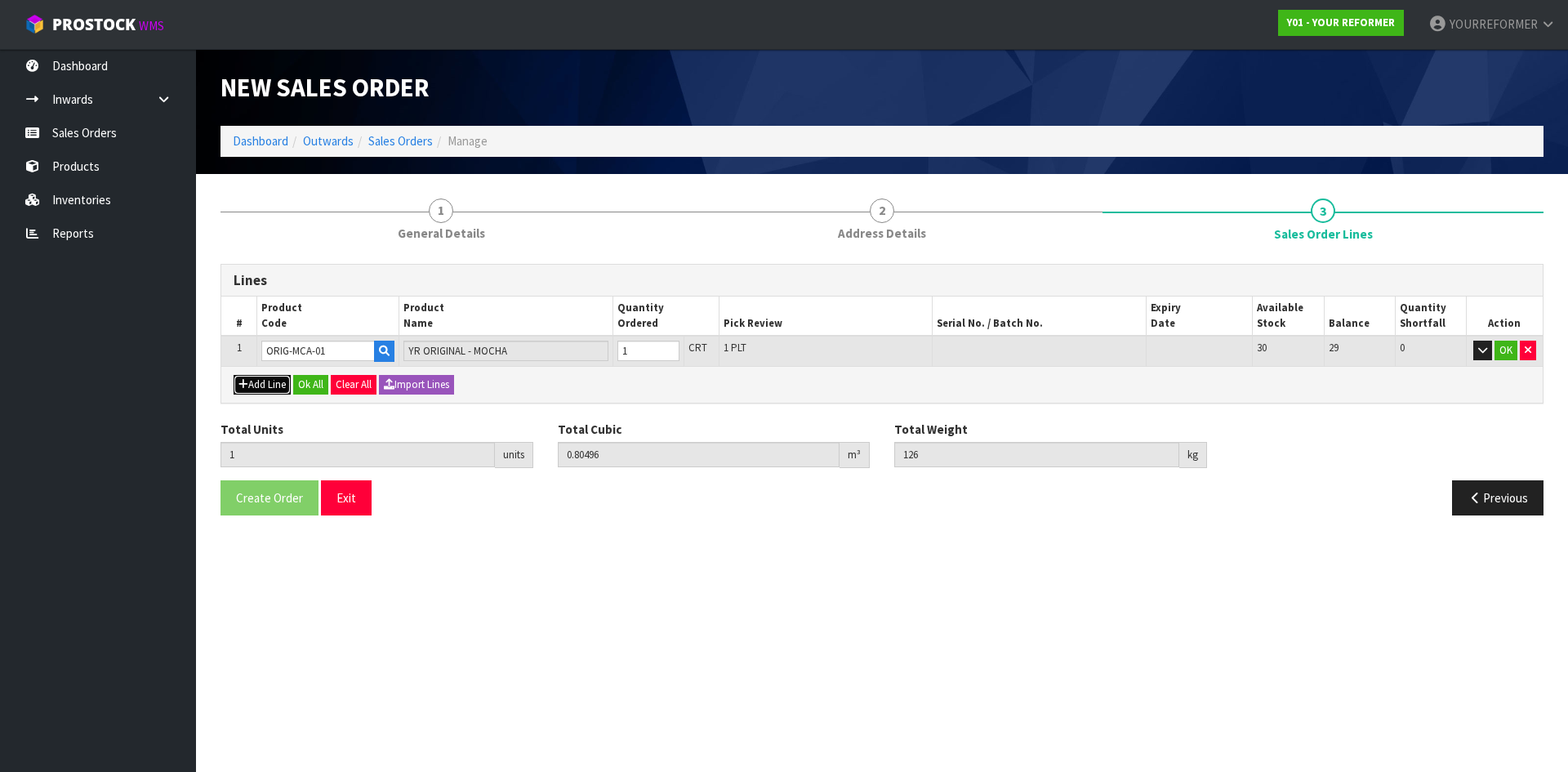
click at [269, 385] on button "Add Line" at bounding box center [262, 385] width 57 height 20
type input "0"
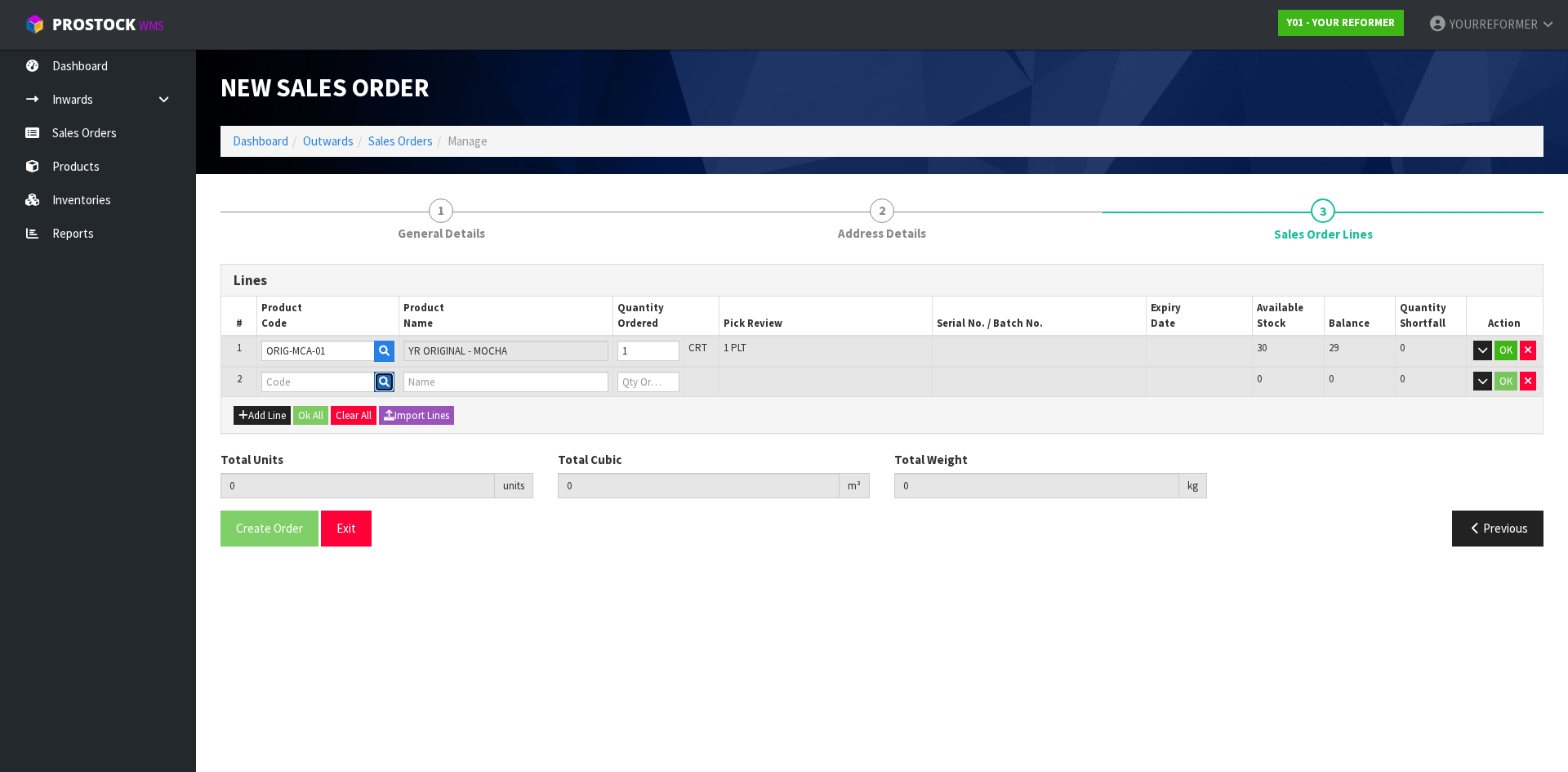
click at [387, 381] on icon "button" at bounding box center [384, 381] width 10 height 10
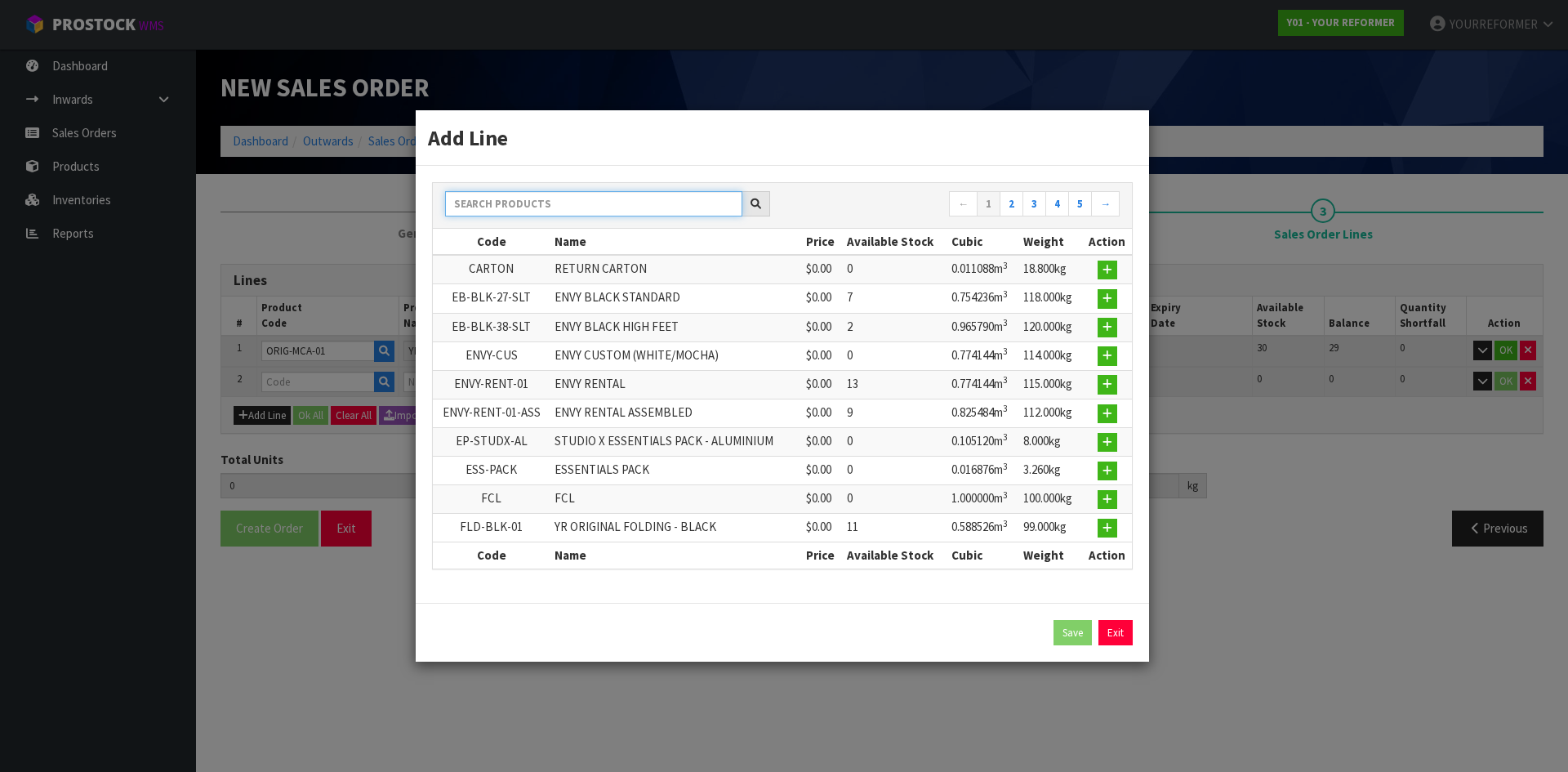
click at [522, 197] on input "text" at bounding box center [593, 203] width 297 height 25
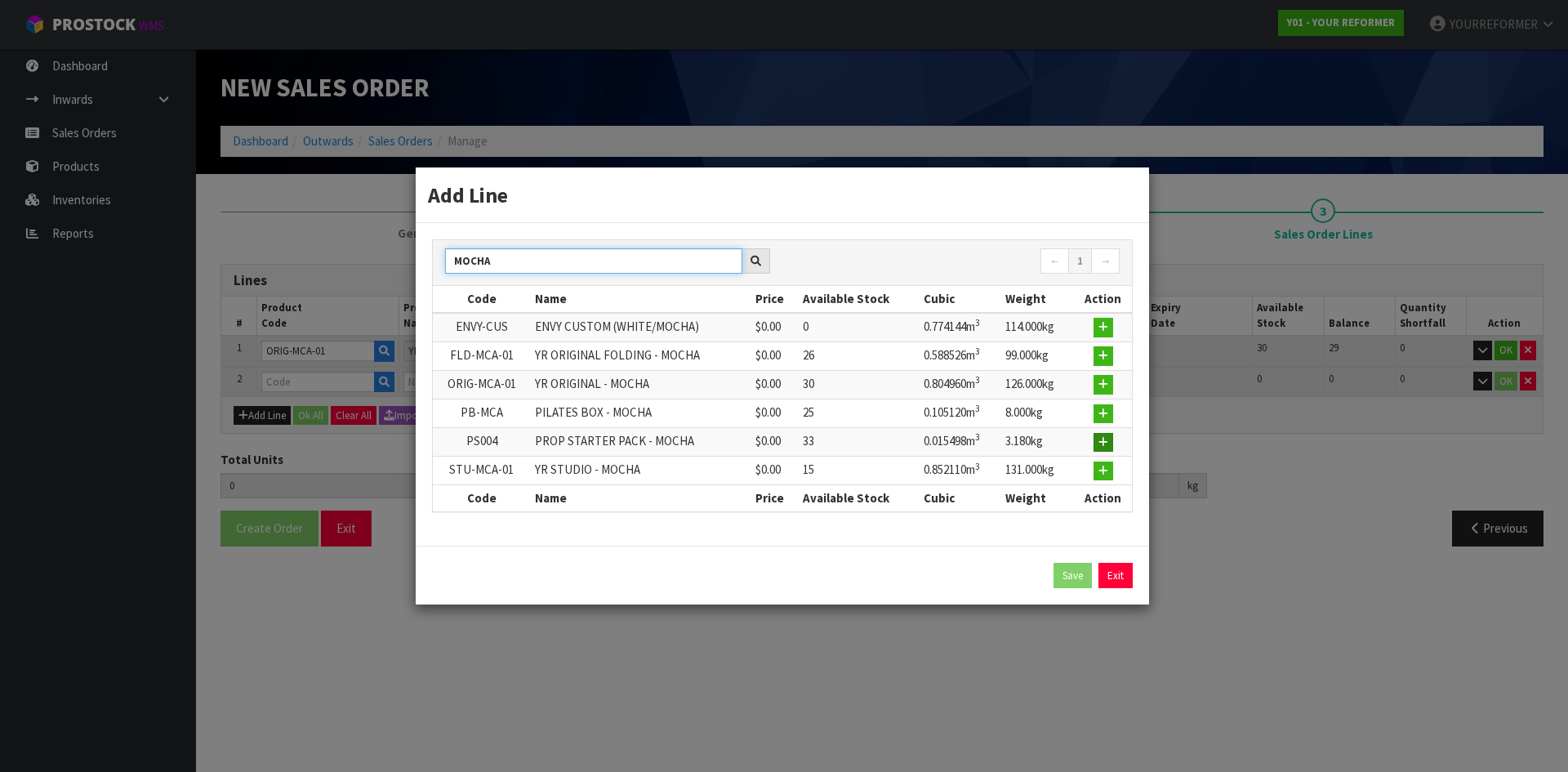
type input "MOCHA"
click at [1101, 446] on icon "button" at bounding box center [1103, 441] width 10 height 10
type input "1"
type input "0.80496"
type input "126"
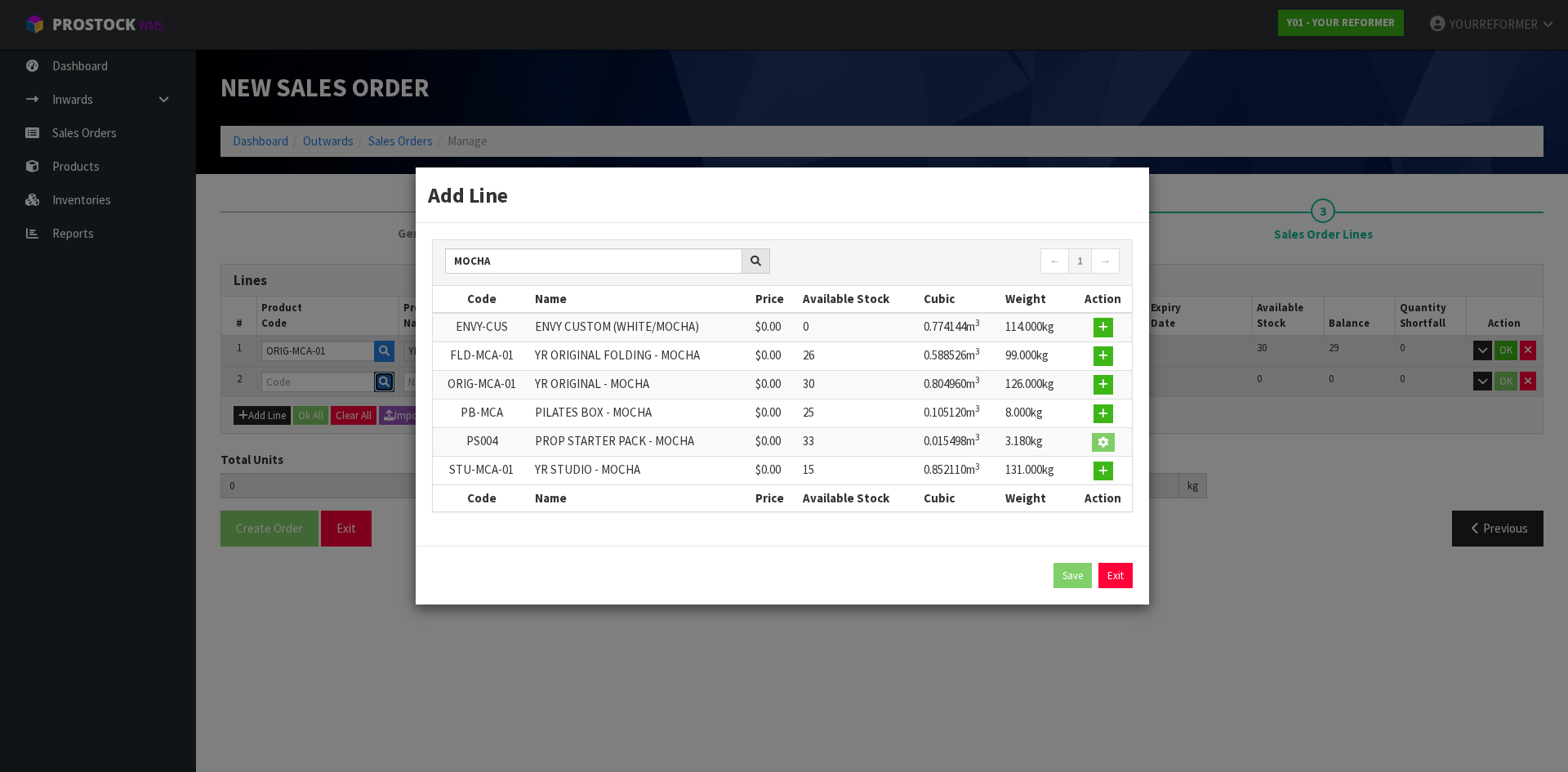
type input "PS004"
type input "PROP STARTER PACK - MOCHA"
type input "0"
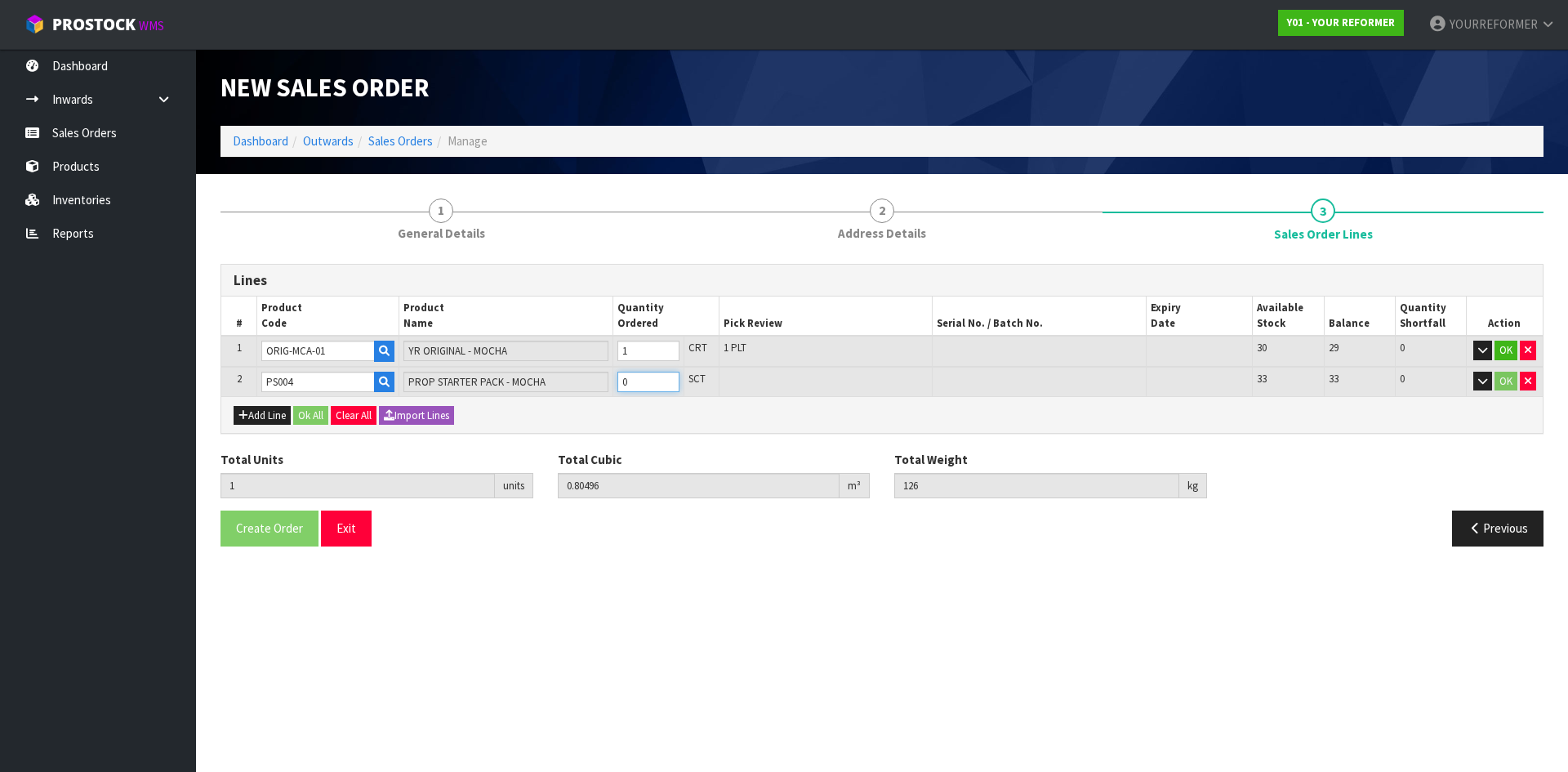
type input "2"
type input "0.820458"
type input "129.18"
type input "1"
click at [668, 377] on input "1" at bounding box center [648, 382] width 62 height 20
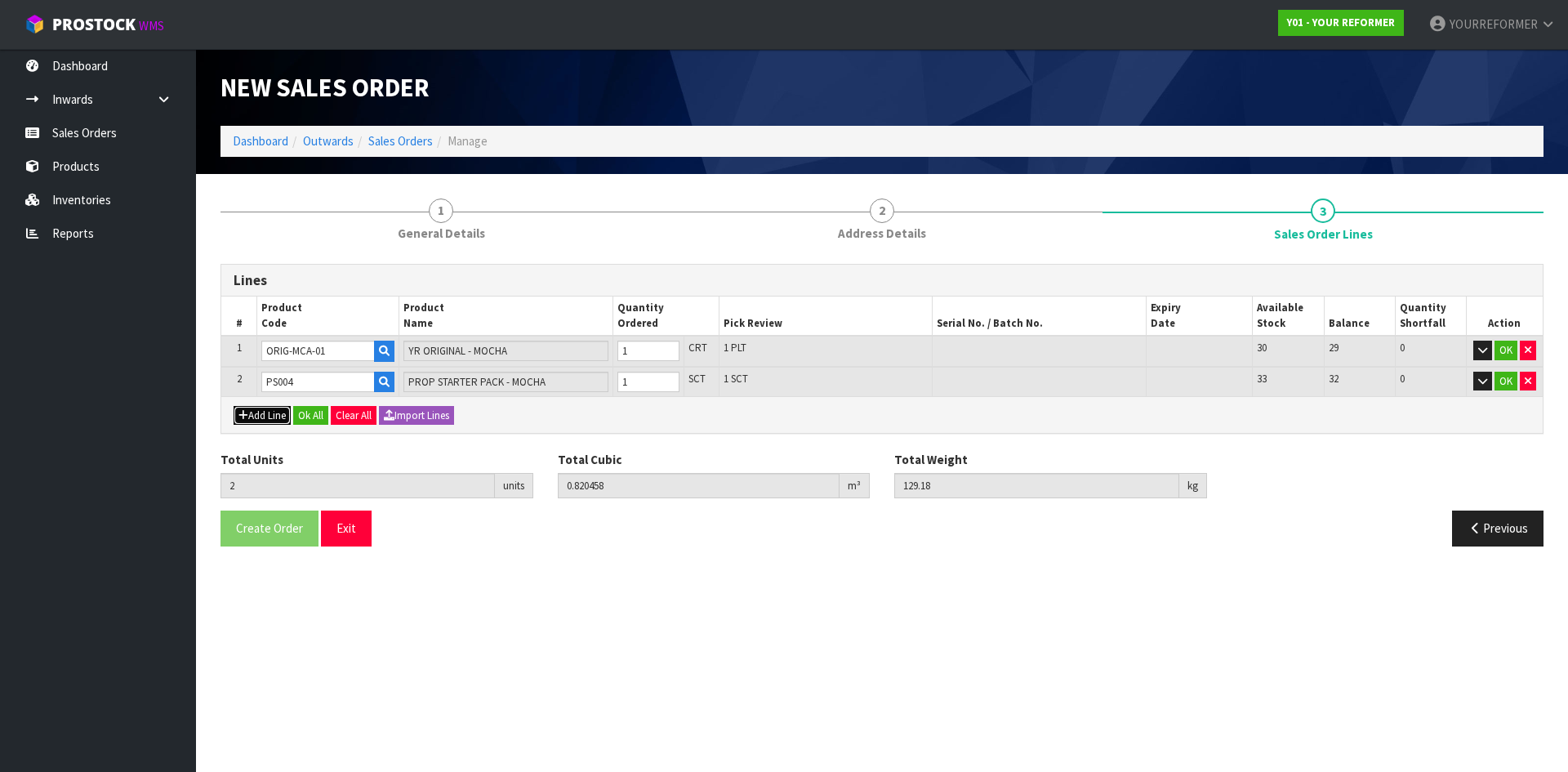
click at [268, 417] on button "Add Line" at bounding box center [262, 415] width 57 height 20
type input "0"
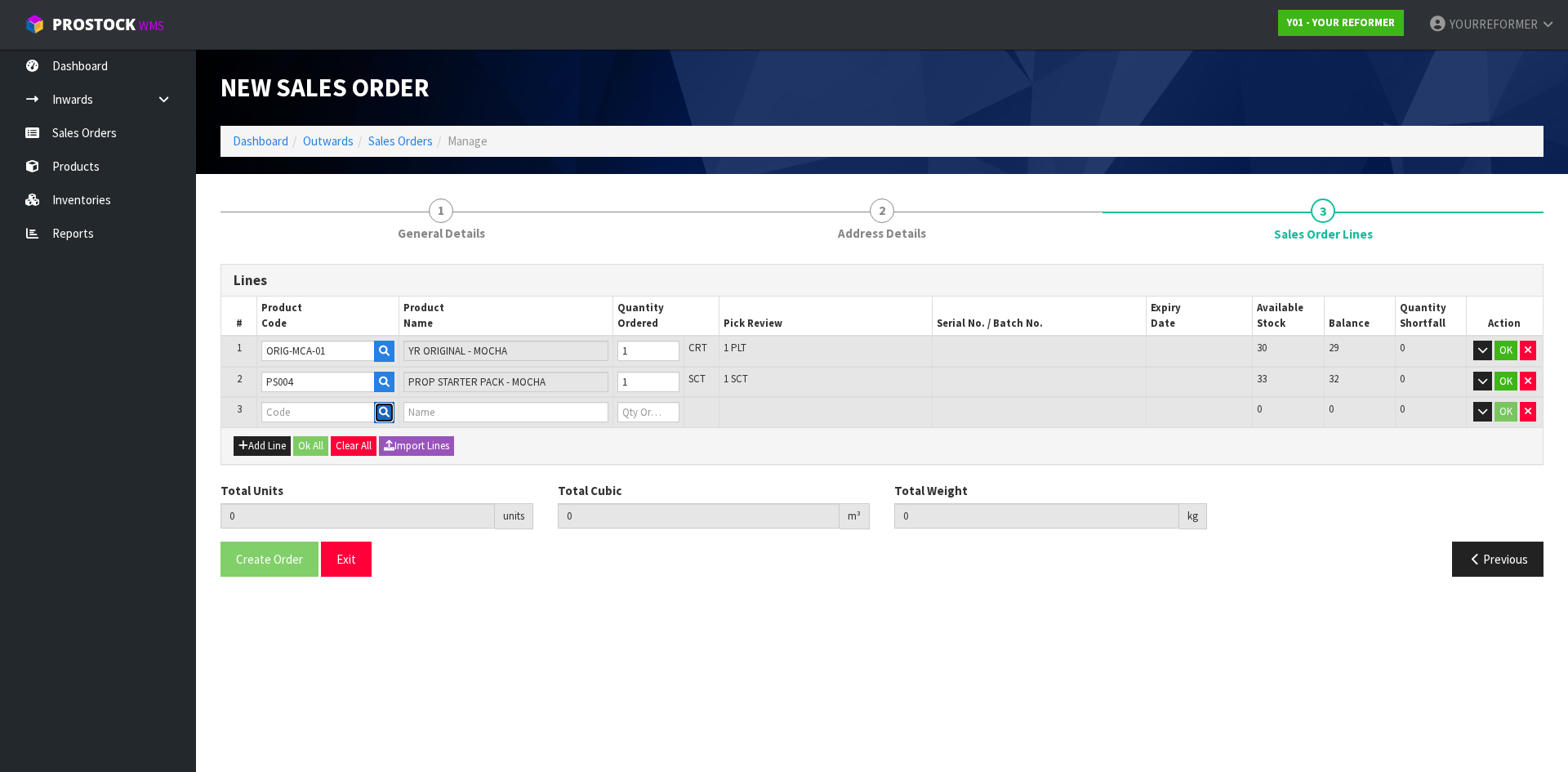
click at [395, 402] on button "button" at bounding box center [385, 413] width 20 height 21
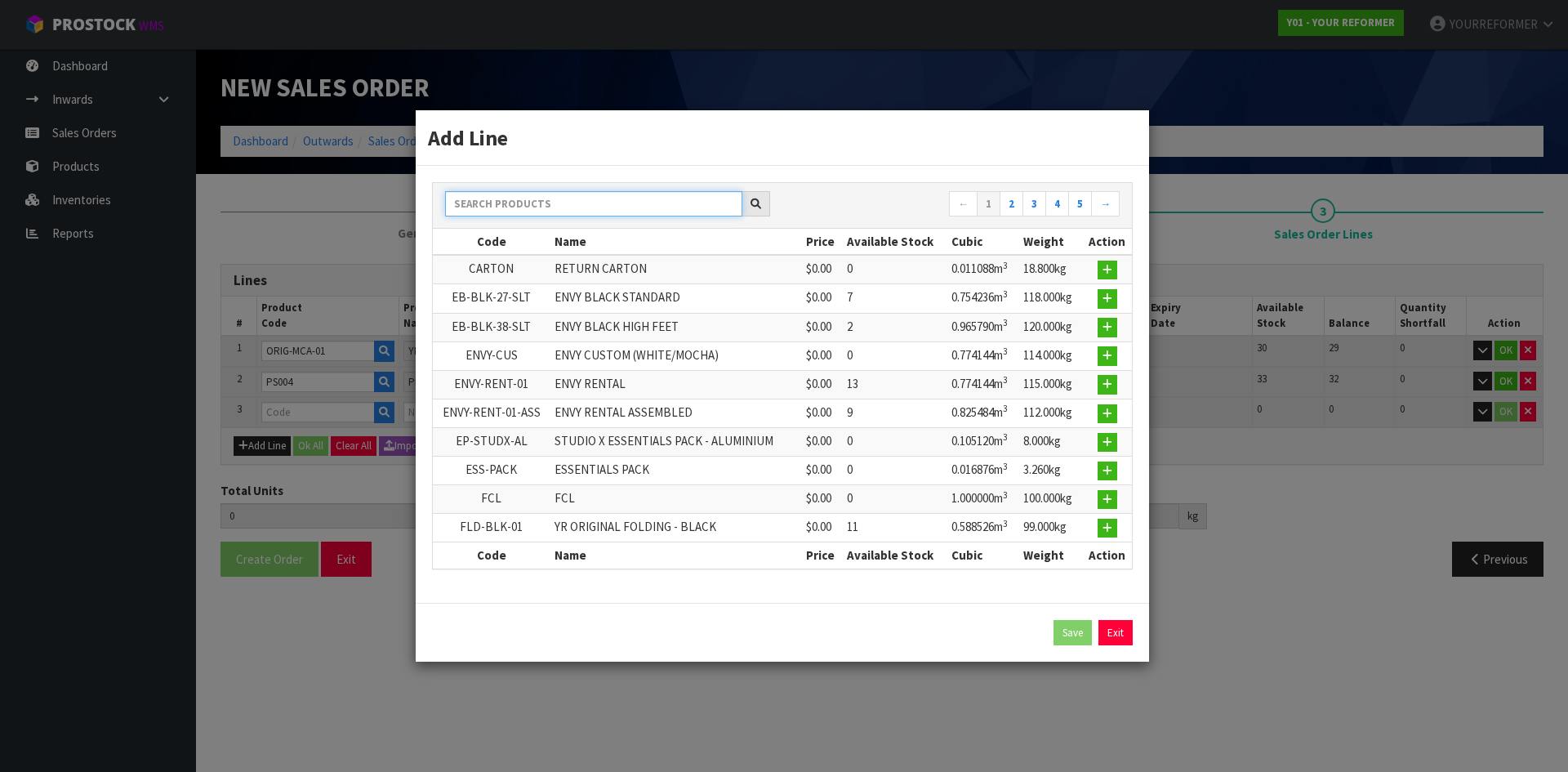
click at [510, 214] on input "text" at bounding box center [593, 203] width 297 height 25
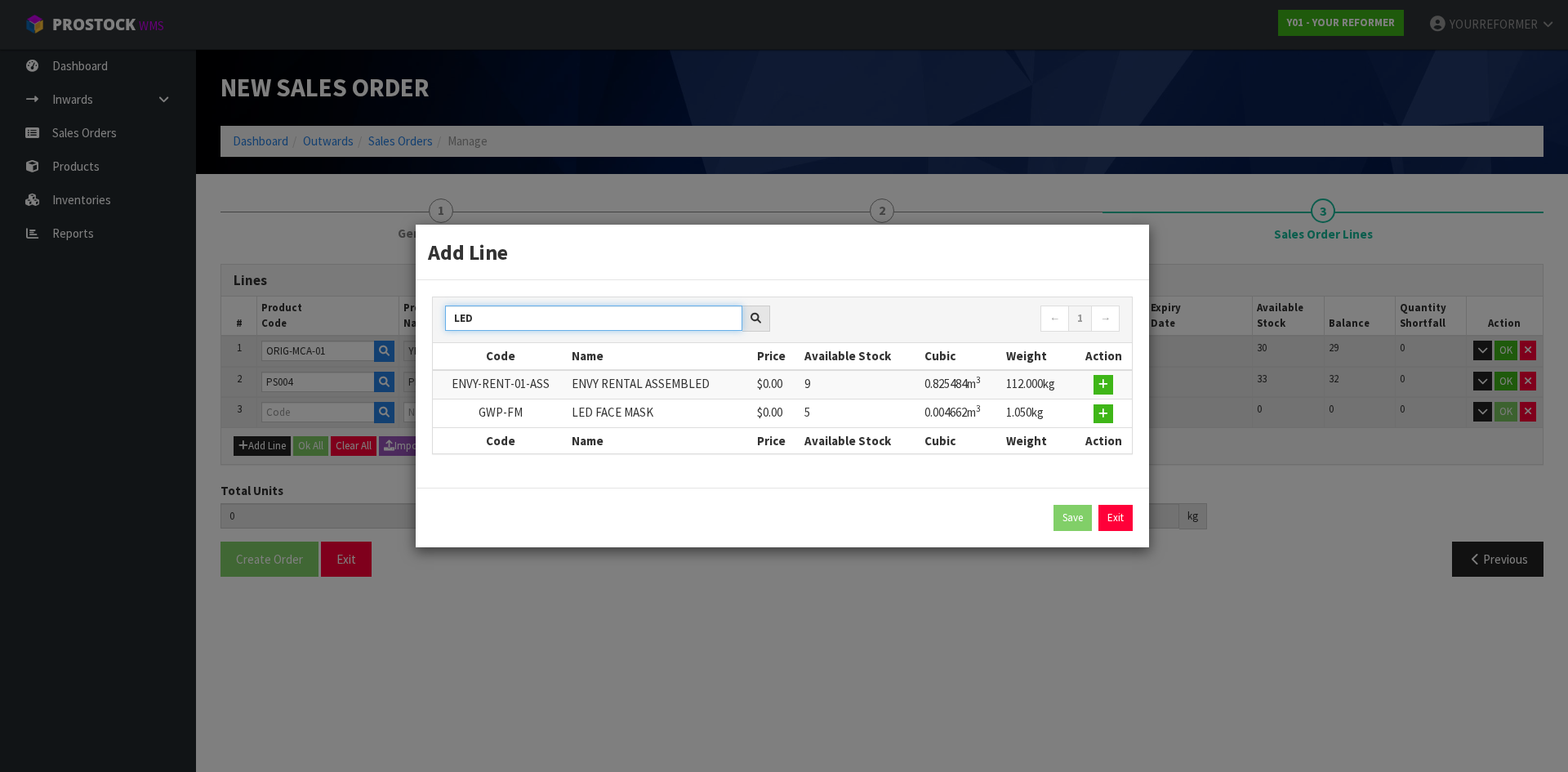
type input "LED"
click at [1117, 413] on td at bounding box center [1102, 413] width 57 height 29
click at [1102, 413] on icon "button" at bounding box center [1103, 413] width 10 height 10
type input "2"
type input "0.820458"
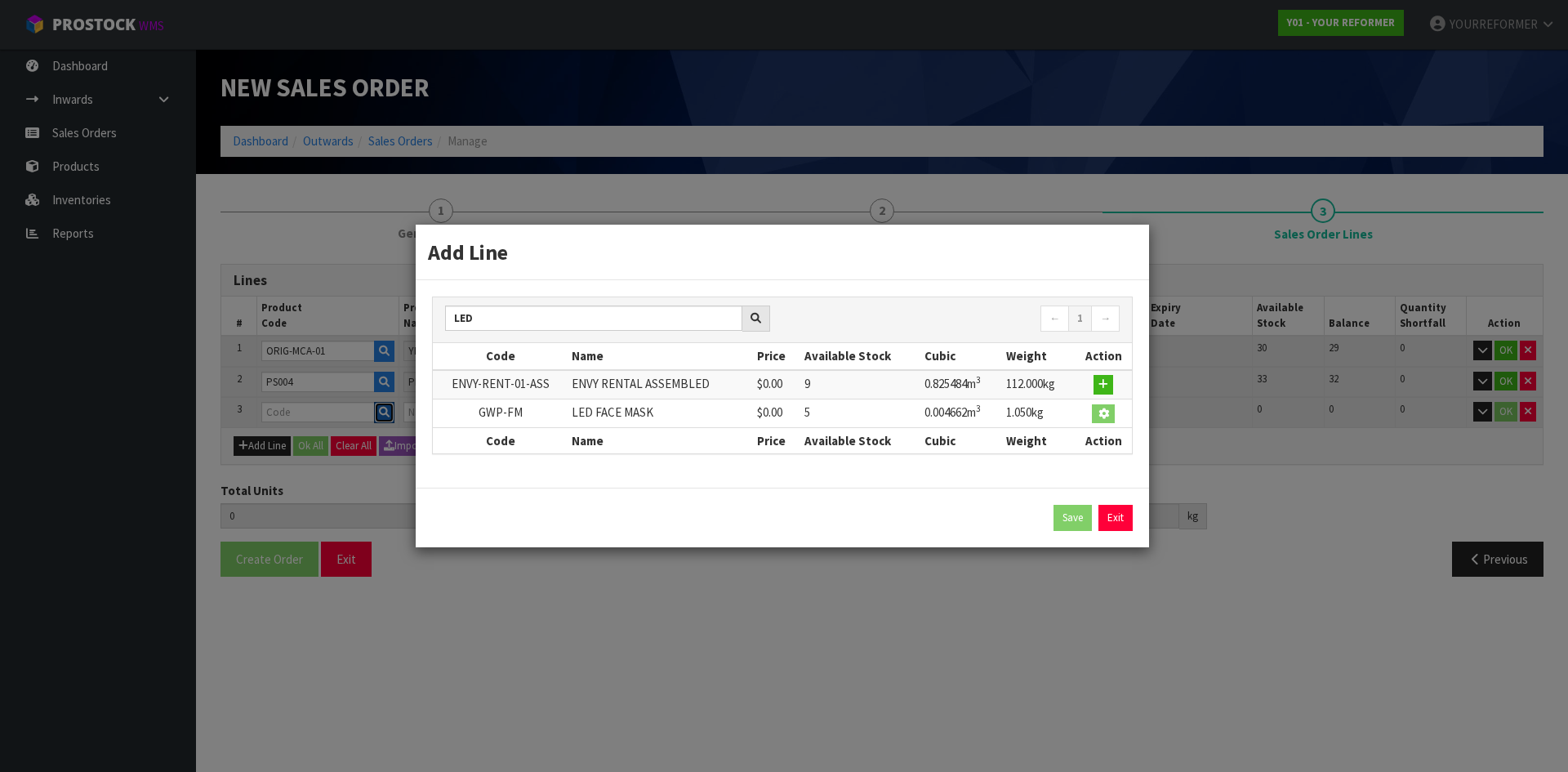
type input "129.18"
type input "GWP-FM"
type input "LED FACE MASK"
type input "0"
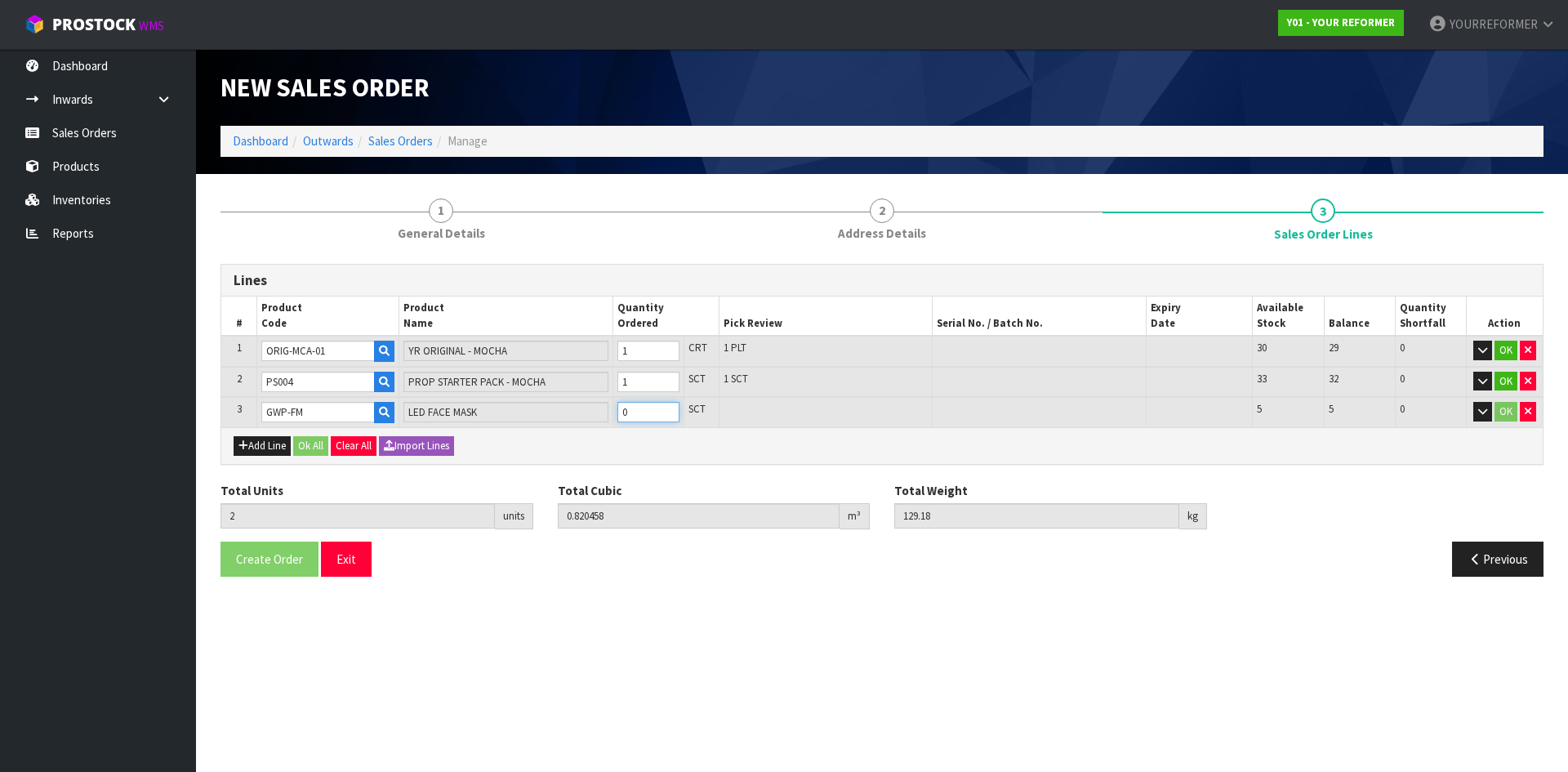
type input "3"
type input "0.82512"
type input "130.23"
type input "1"
click at [664, 410] on input "1" at bounding box center [648, 413] width 62 height 20
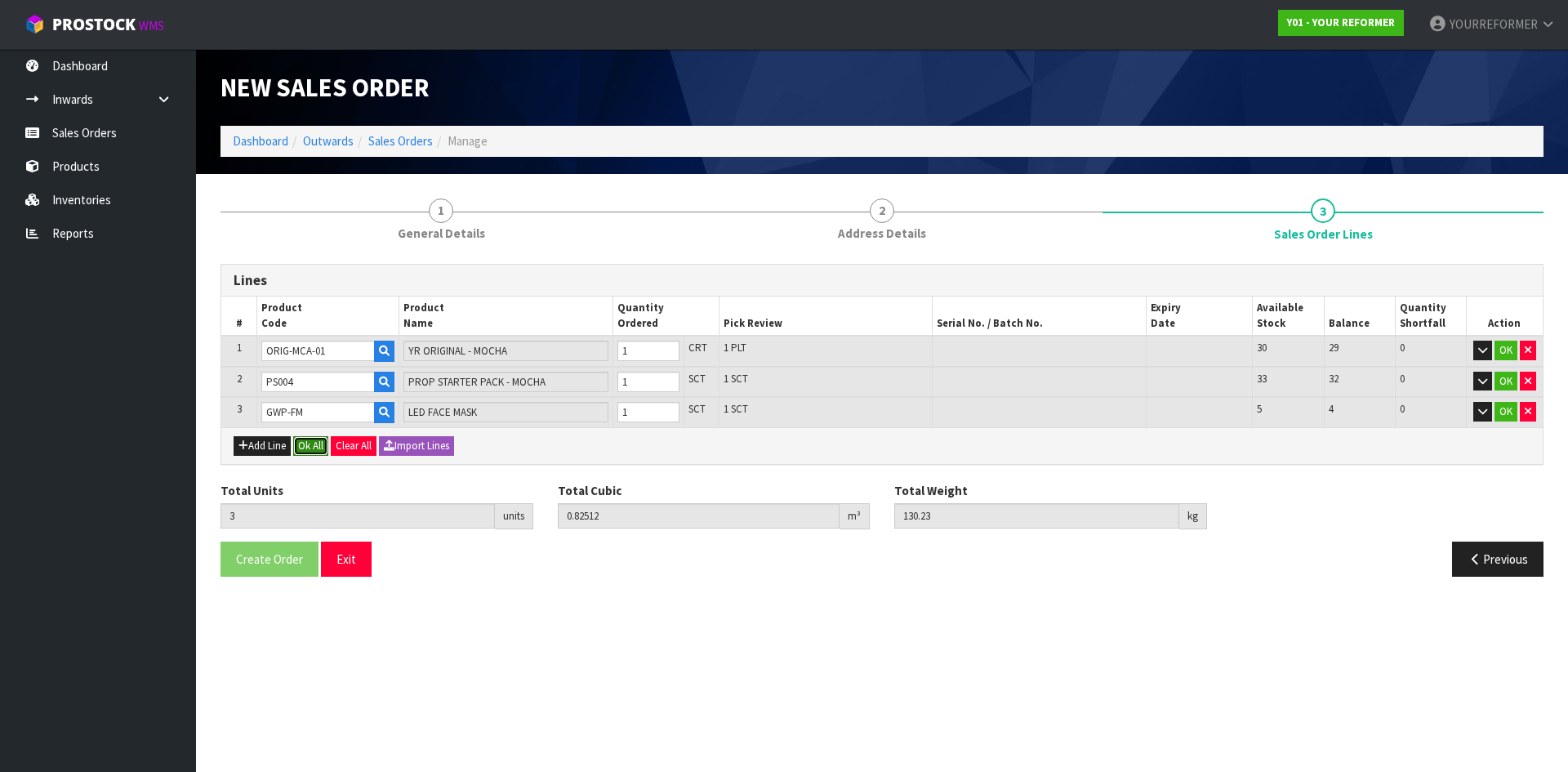
click at [317, 439] on button "Ok All" at bounding box center [311, 445] width 35 height 20
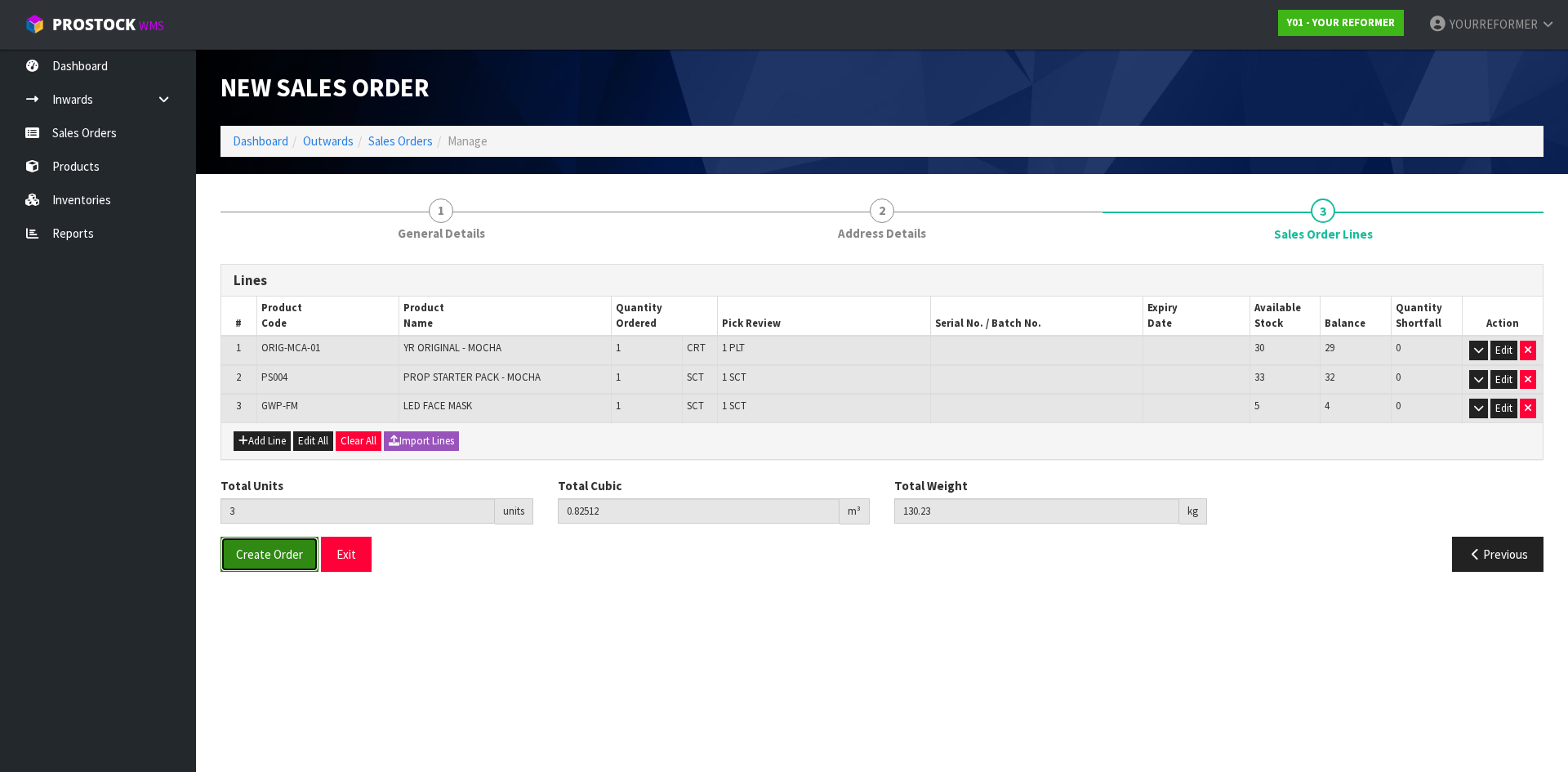
click at [276, 550] on span "Create Order" at bounding box center [269, 554] width 67 height 16
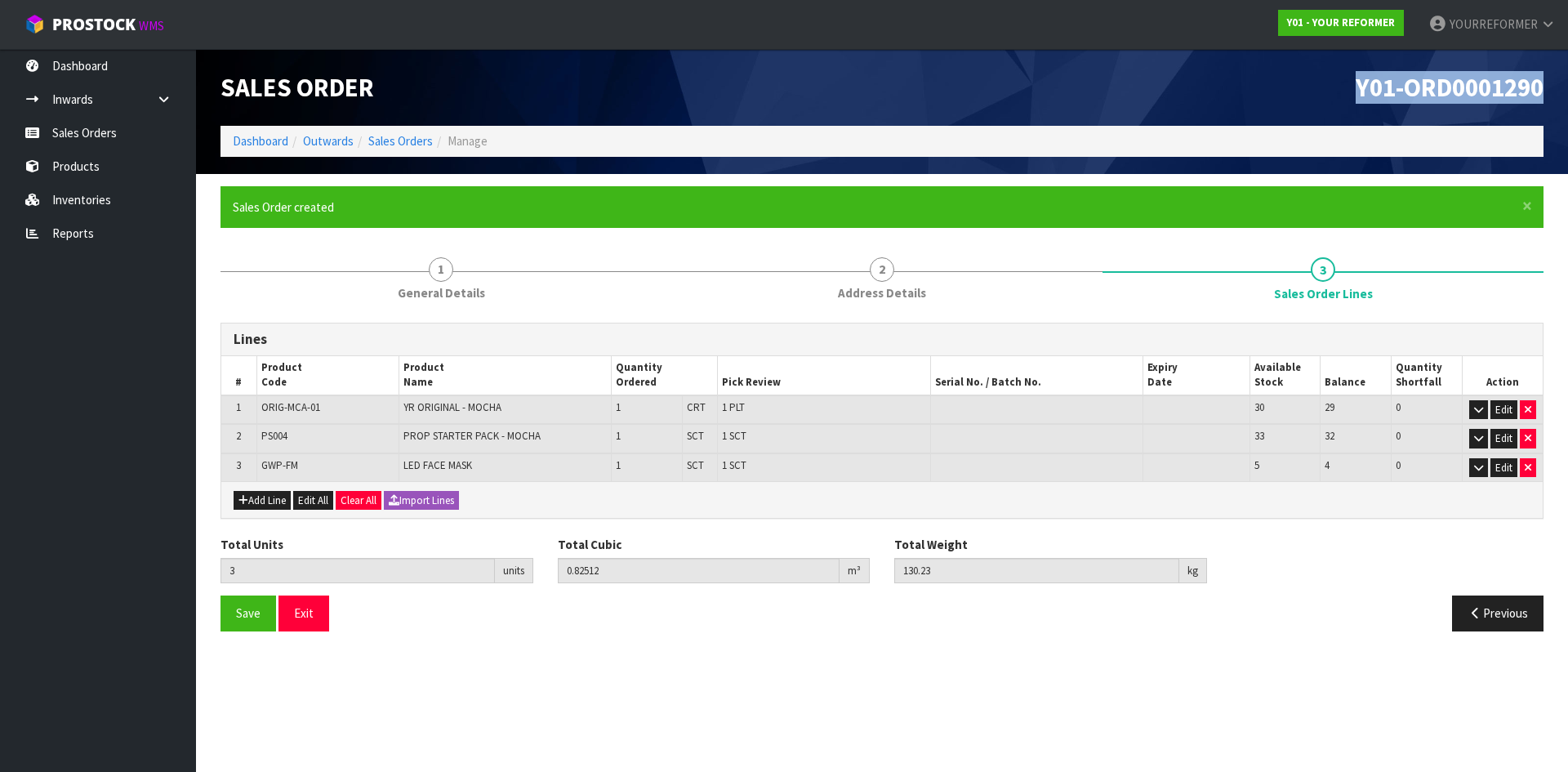
drag, startPoint x: 1549, startPoint y: 85, endPoint x: 1331, endPoint y: 80, distance: 218.1
click at [1331, 80] on div "Y01-ORD0001290" at bounding box center [1219, 88] width 674 height 76
copy span "Y01-ORD0001290"
click at [1518, 96] on span "Y01-ORD0001290" at bounding box center [1450, 87] width 188 height 33
drag, startPoint x: 1546, startPoint y: 89, endPoint x: 101, endPoint y: 248, distance: 1453.7
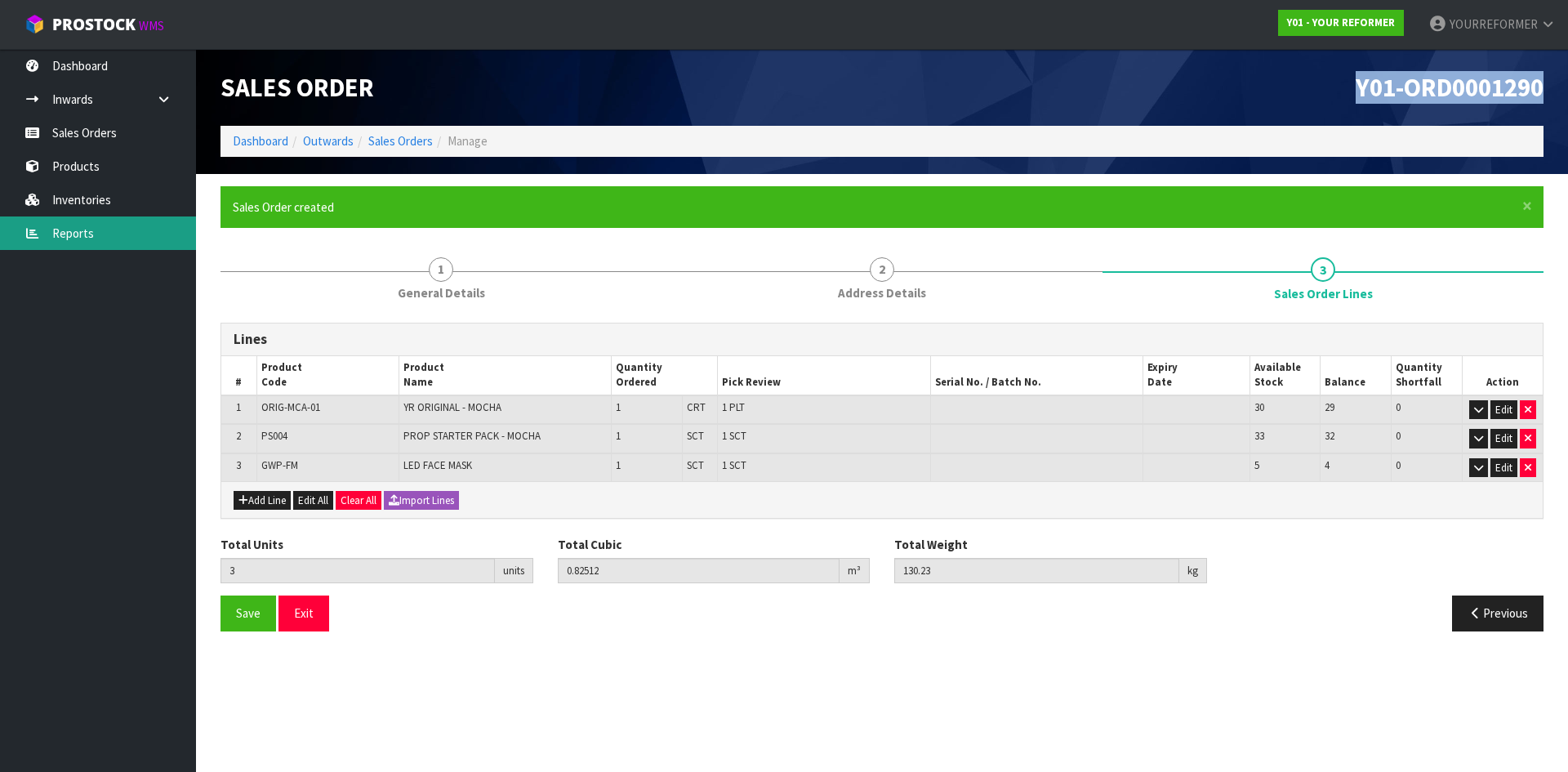
click at [1195, 98] on div "Y01-ORD0001290" at bounding box center [1219, 88] width 674 height 76
copy span "Y01-ORD0001290"
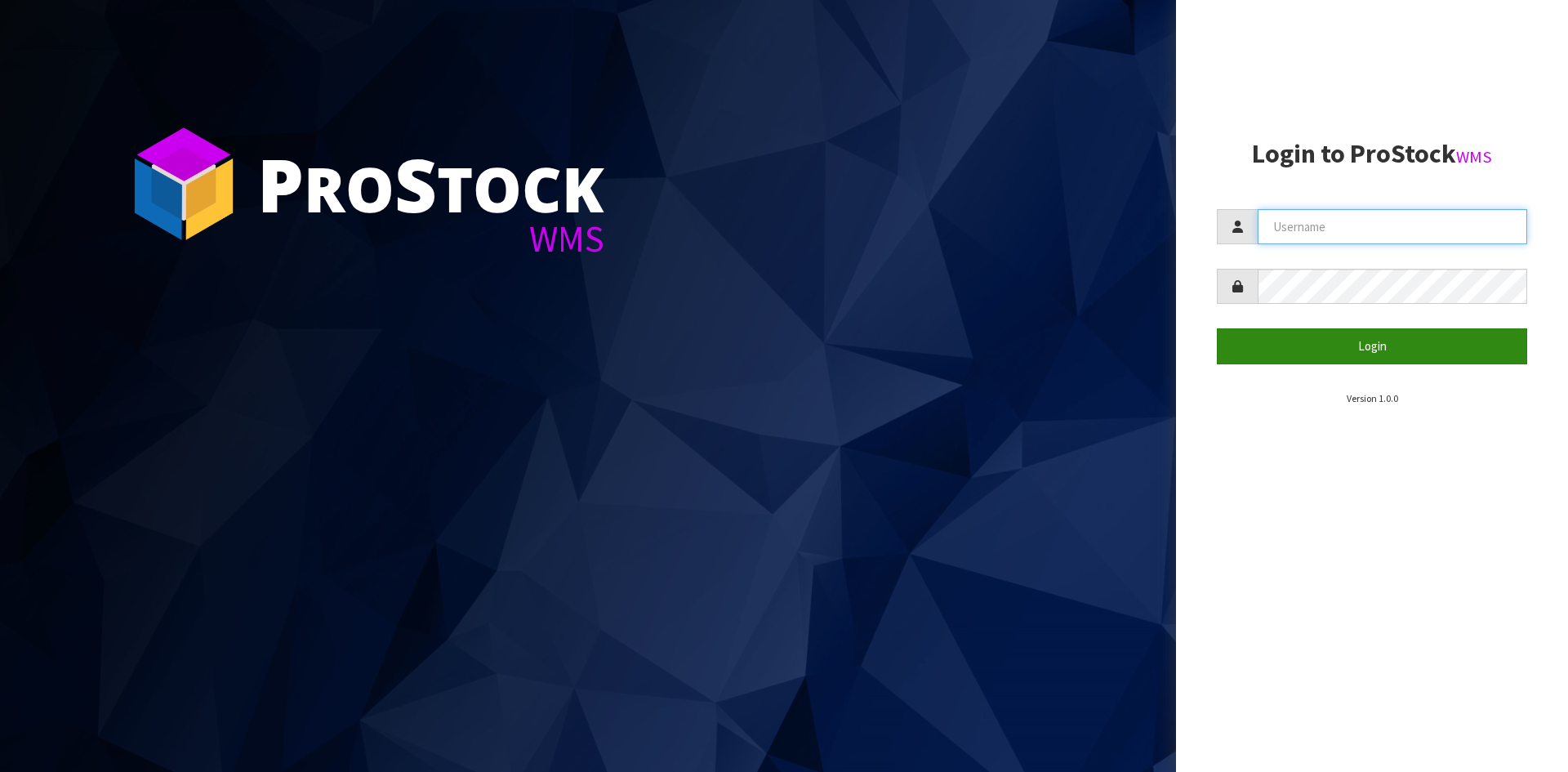
type input "YOURREFORMER"
click at [1411, 359] on button "Login" at bounding box center [1372, 346] width 310 height 35
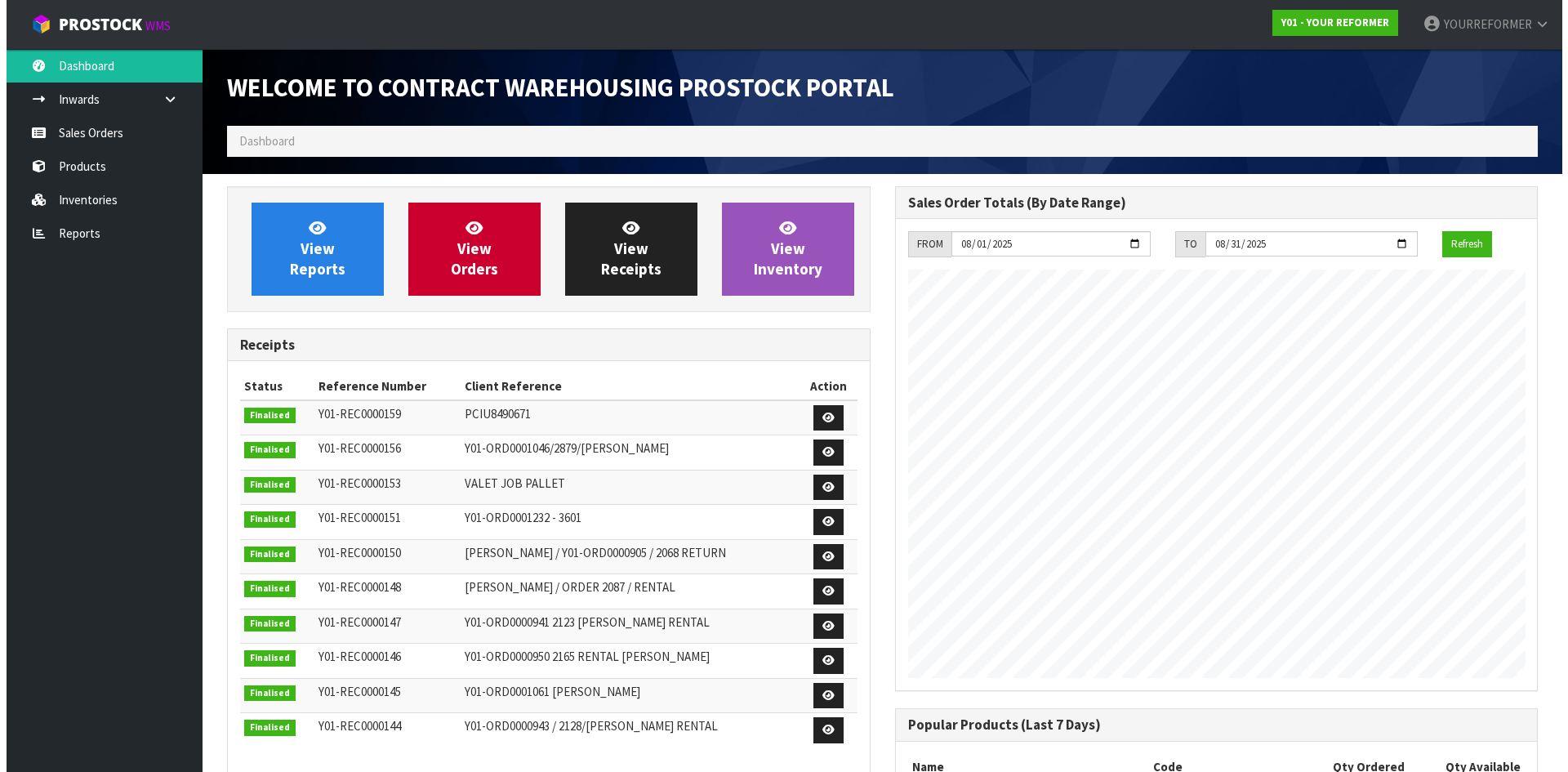
scroll to position [906, 668]
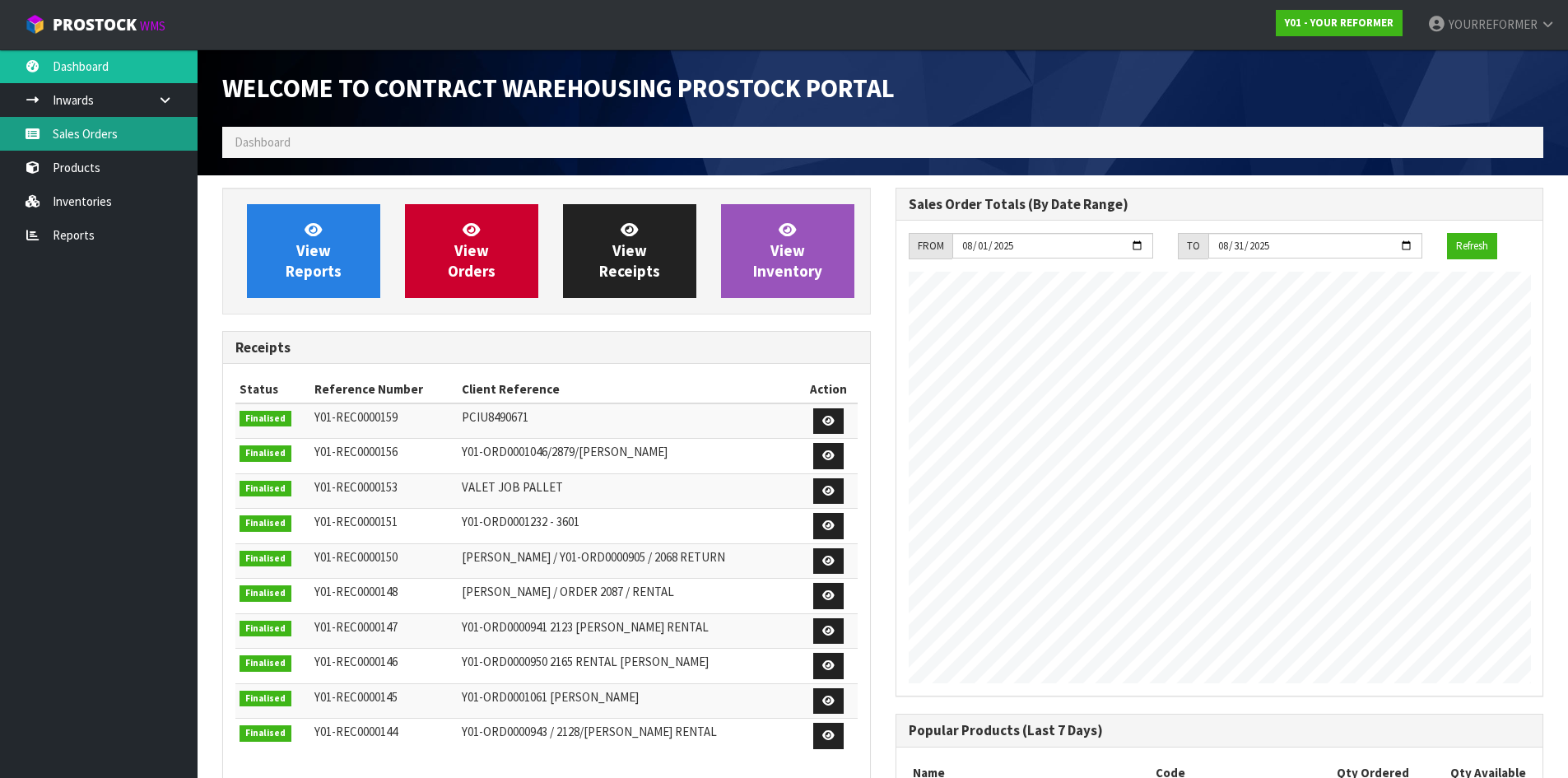
click at [101, 131] on link "Sales Orders" at bounding box center [99, 134] width 197 height 34
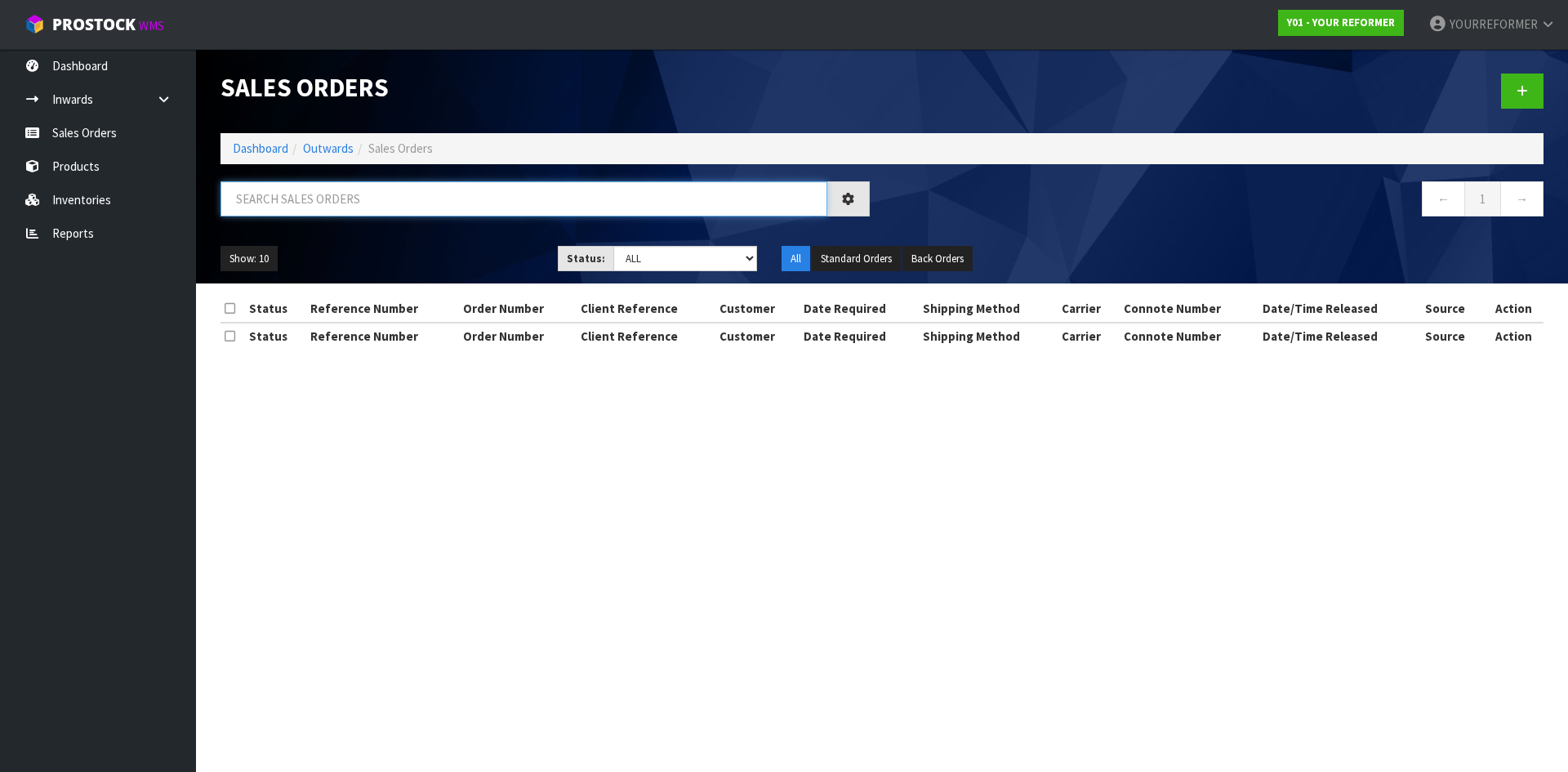
click at [290, 207] on input "text" at bounding box center [524, 199] width 607 height 35
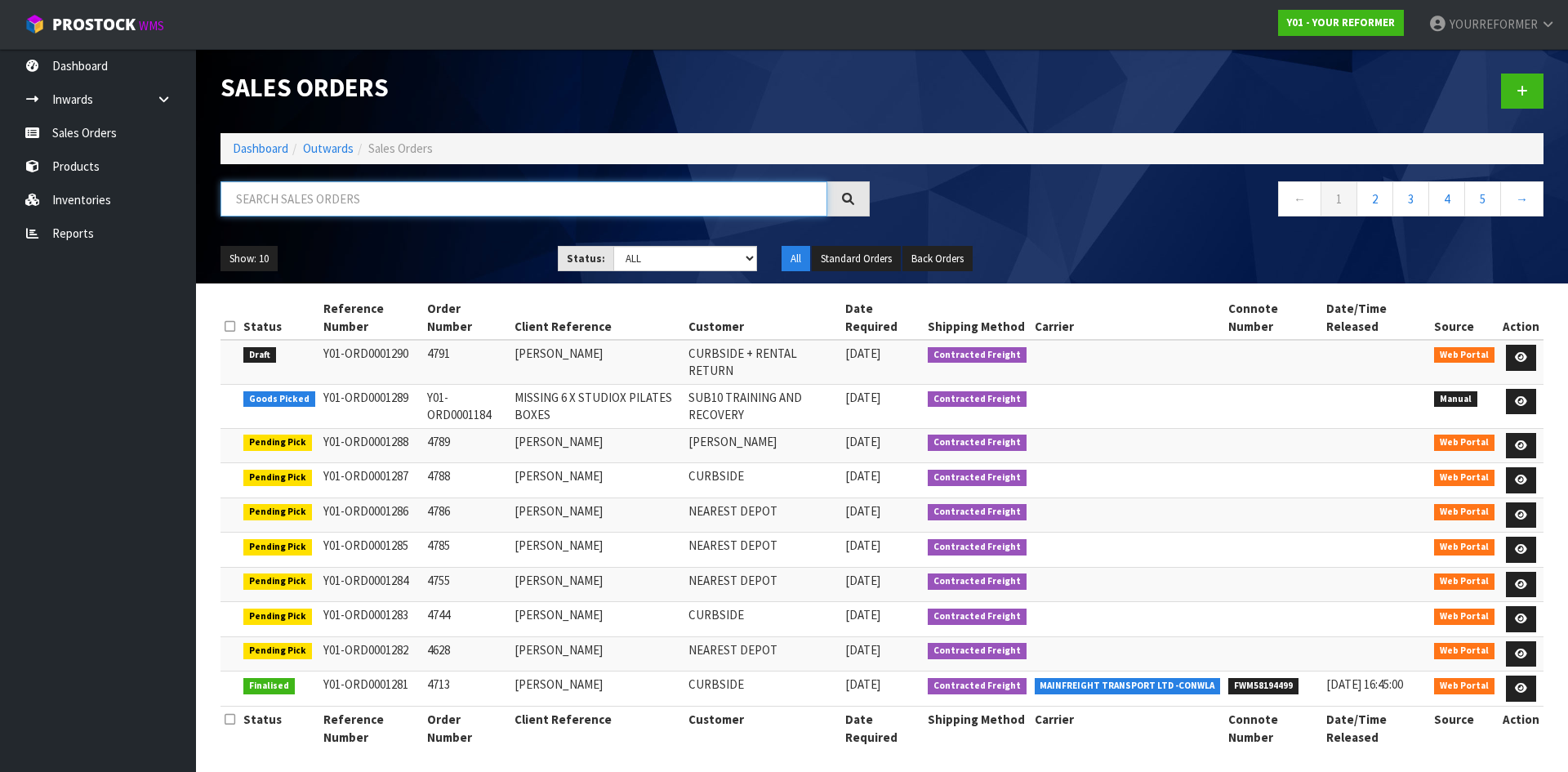
paste input "Y01-ORD0001066"
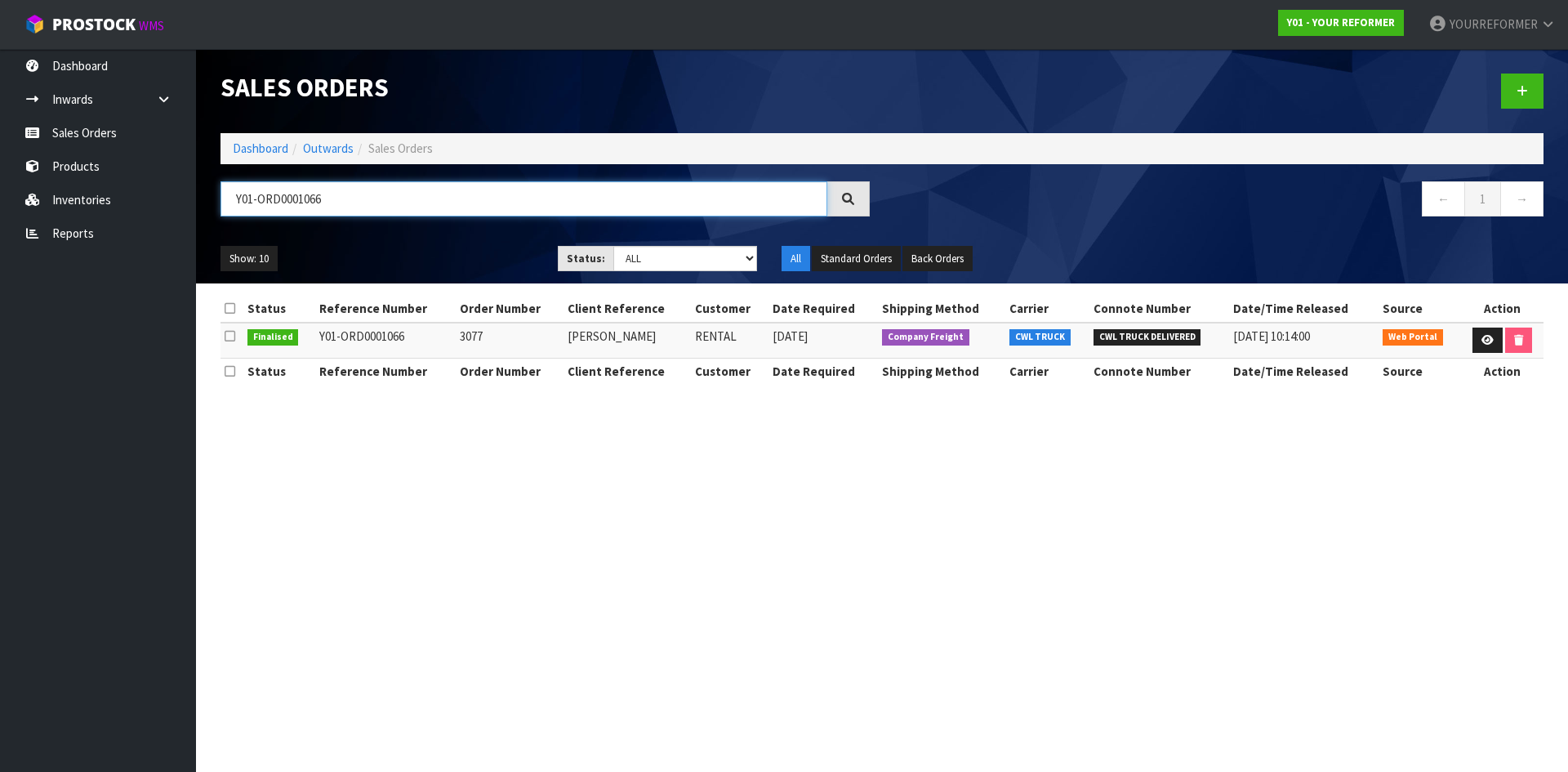
type input "Y01-ORD0001066"
drag, startPoint x: 406, startPoint y: 340, endPoint x: 322, endPoint y: 337, distance: 84.1
click at [322, 337] on td "Y01-ORD0001066" at bounding box center [385, 340] width 141 height 35
copy td "Y01-ORD0001066"
